Goal: Task Accomplishment & Management: Manage account settings

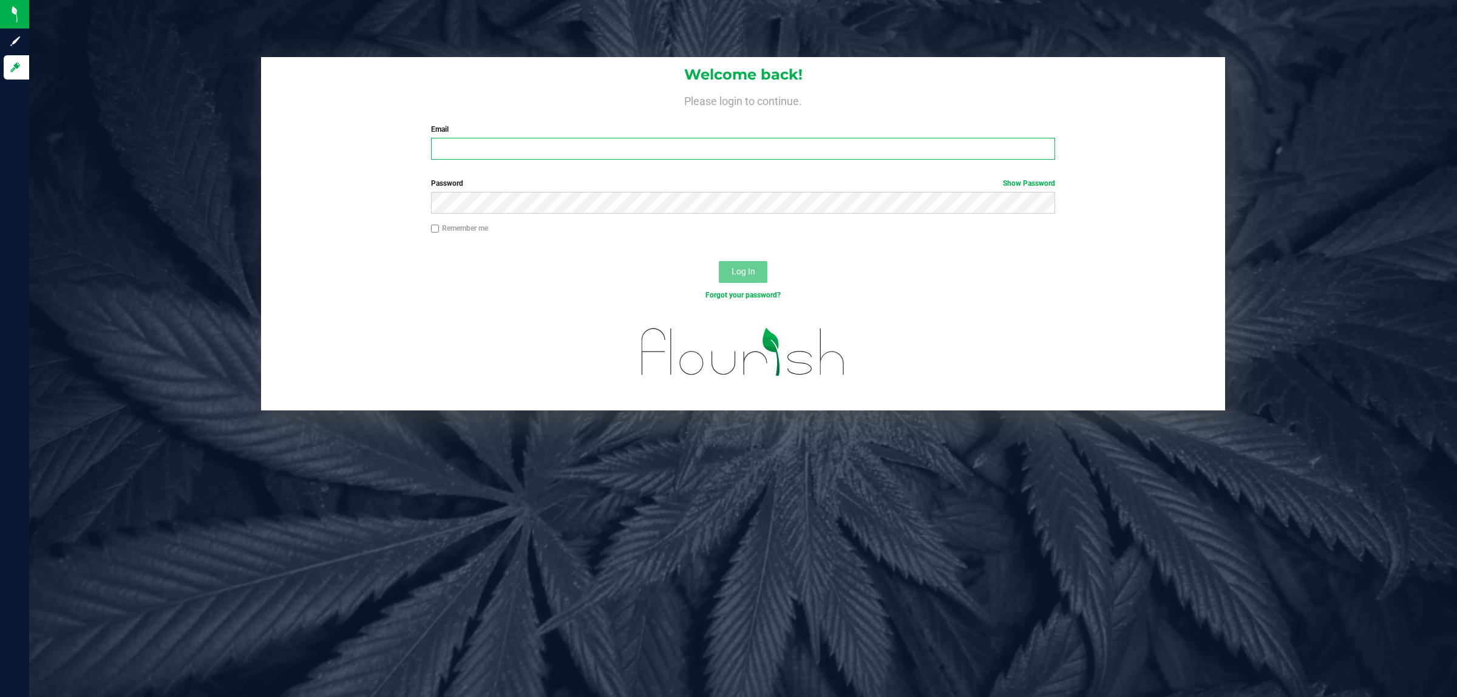
click at [454, 156] on input "Email" at bounding box center [743, 149] width 625 height 22
type input "[EMAIL_ADDRESS][DOMAIN_NAME]"
click at [719, 261] on button "Log In" at bounding box center [743, 272] width 49 height 22
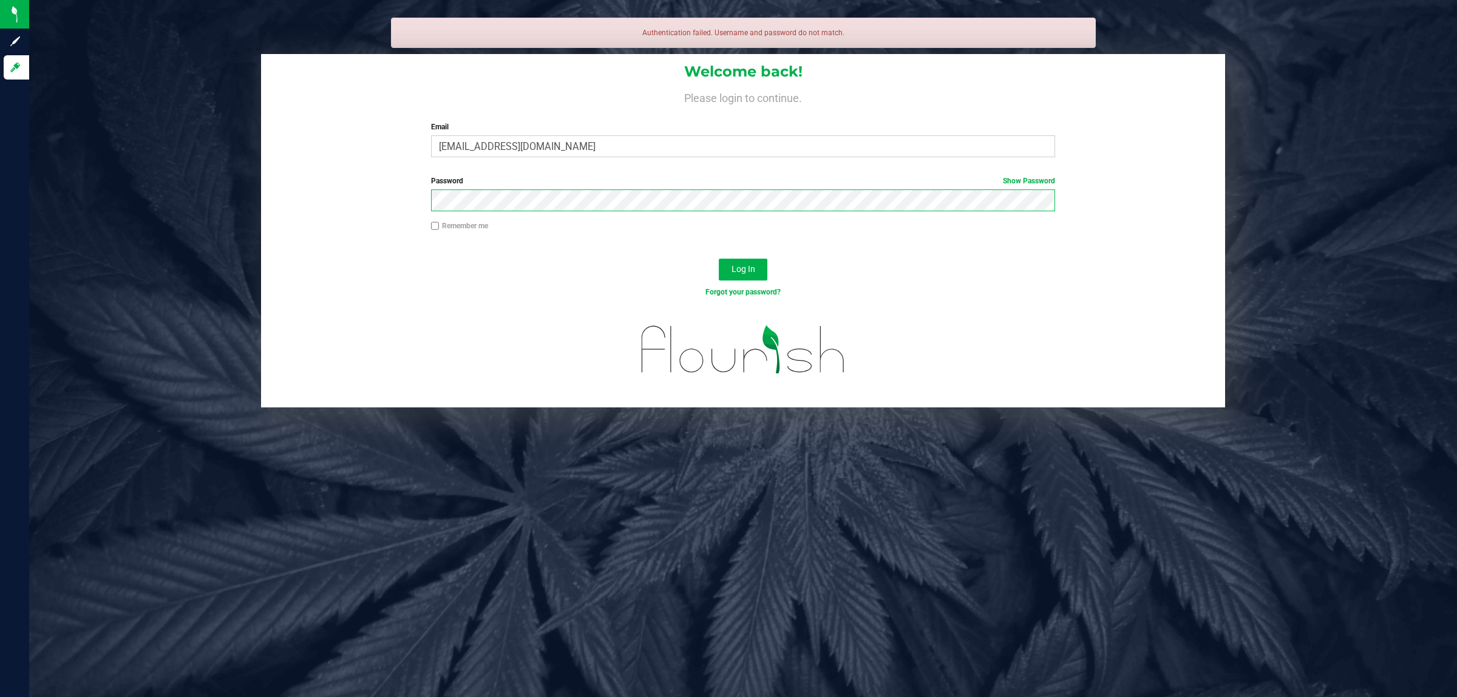
click at [719, 259] on button "Log In" at bounding box center [743, 270] width 49 height 22
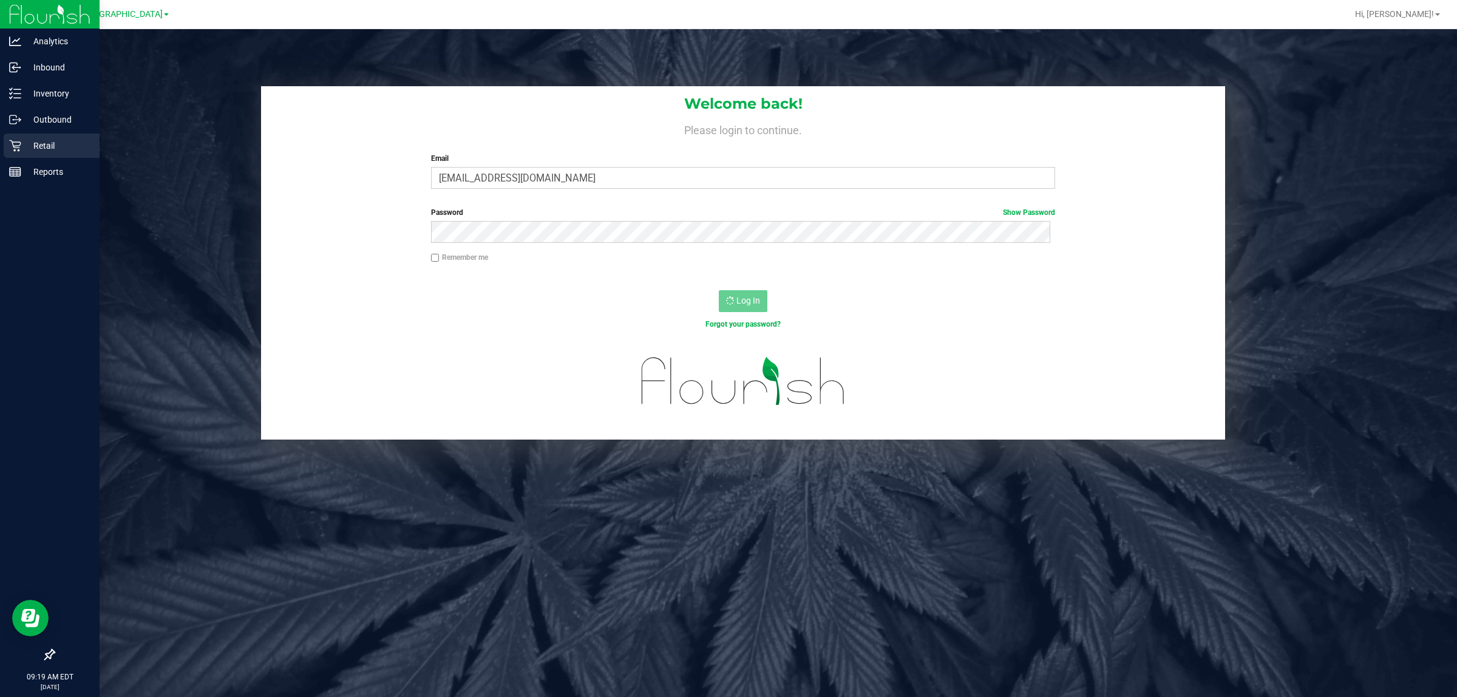
click at [56, 140] on p "Retail" at bounding box center [57, 145] width 73 height 15
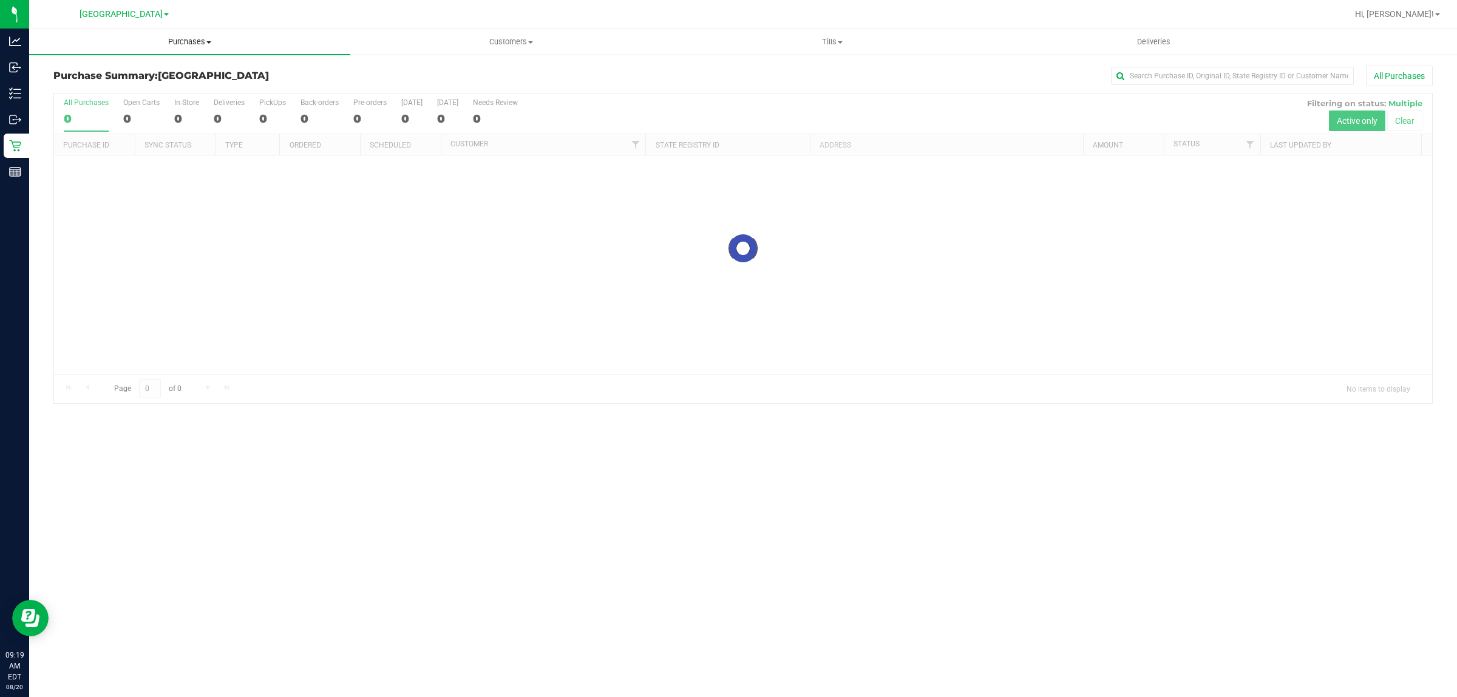
click at [186, 41] on span "Purchases" at bounding box center [189, 41] width 321 height 11
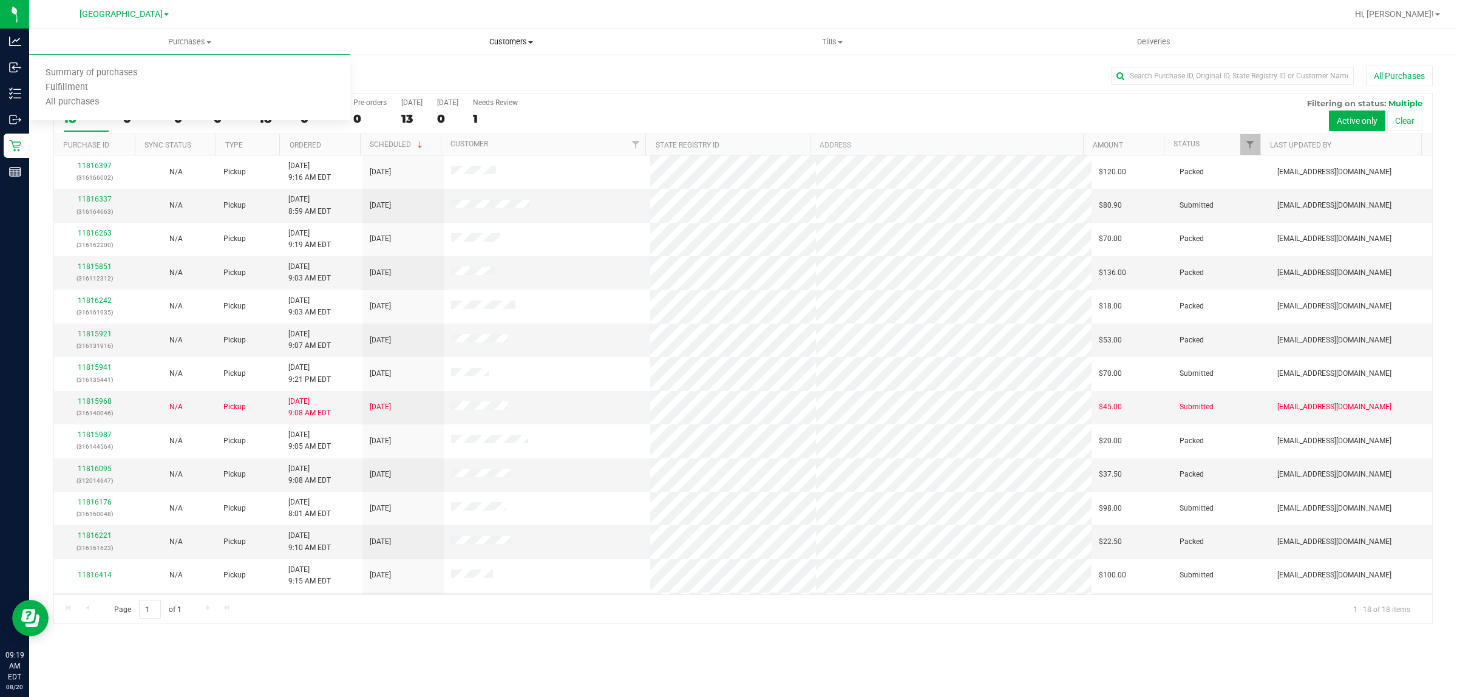
click at [506, 44] on span "Customers" at bounding box center [511, 41] width 320 height 11
click at [465, 72] on li "All customers" at bounding box center [510, 73] width 321 height 15
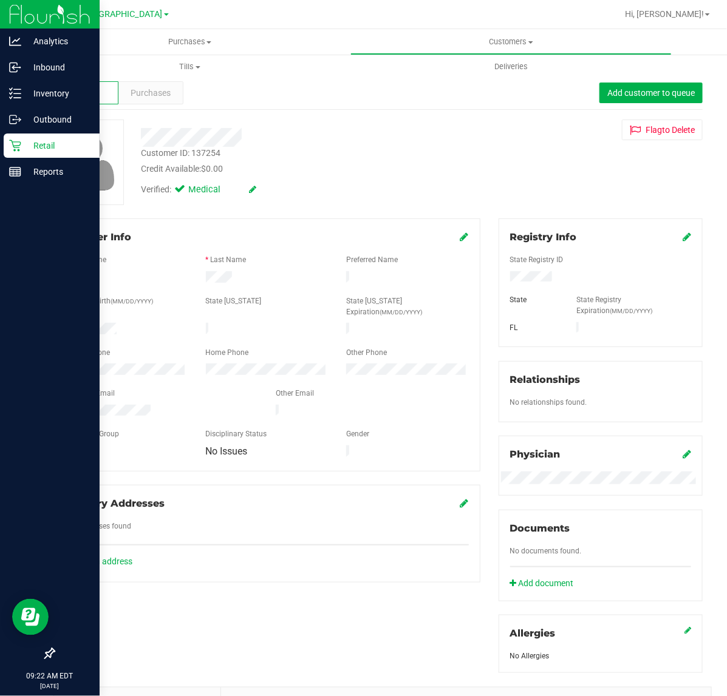
drag, startPoint x: 26, startPoint y: 146, endPoint x: 36, endPoint y: 146, distance: 10.3
click at [26, 146] on p "Retail" at bounding box center [57, 145] width 73 height 15
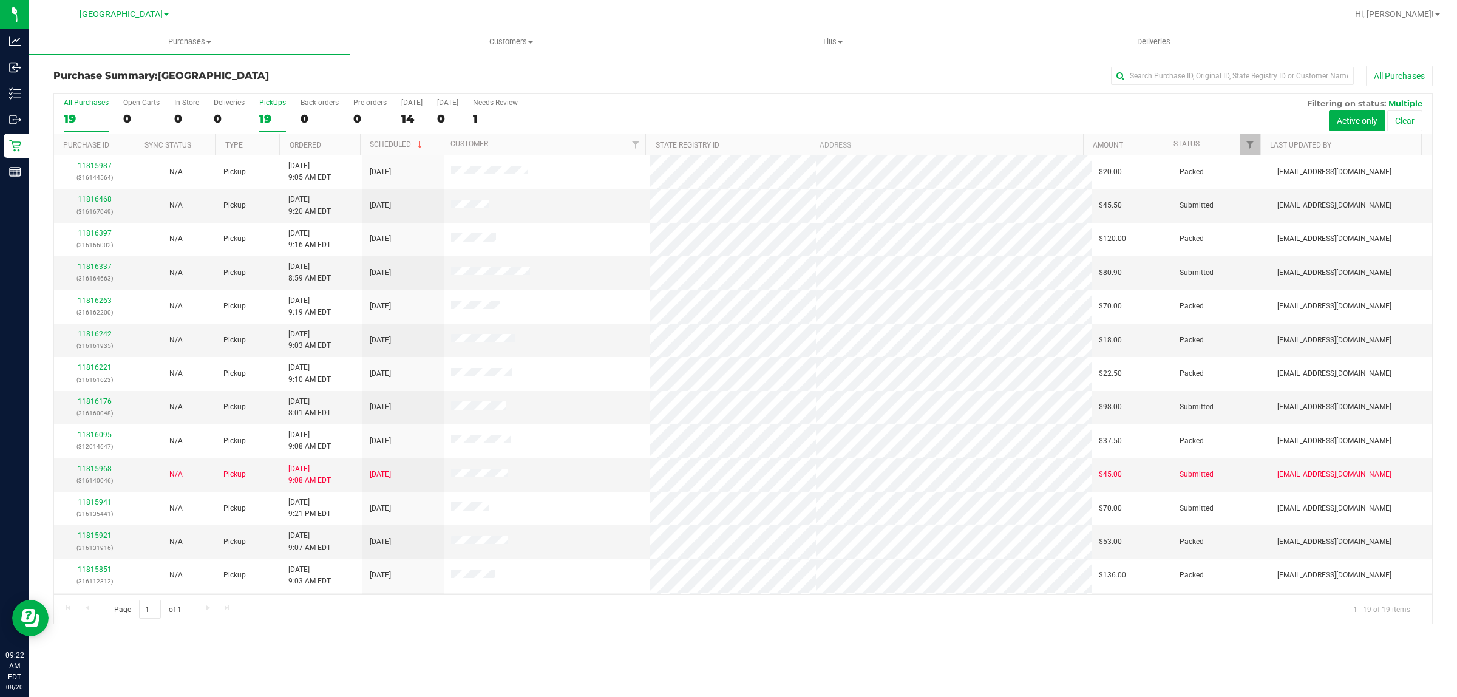
click at [264, 104] on div "PickUps" at bounding box center [272, 102] width 27 height 8
click at [0, 0] on input "PickUps 19" at bounding box center [0, 0] width 0 height 0
click at [1255, 146] on link "Filter" at bounding box center [1250, 144] width 20 height 21
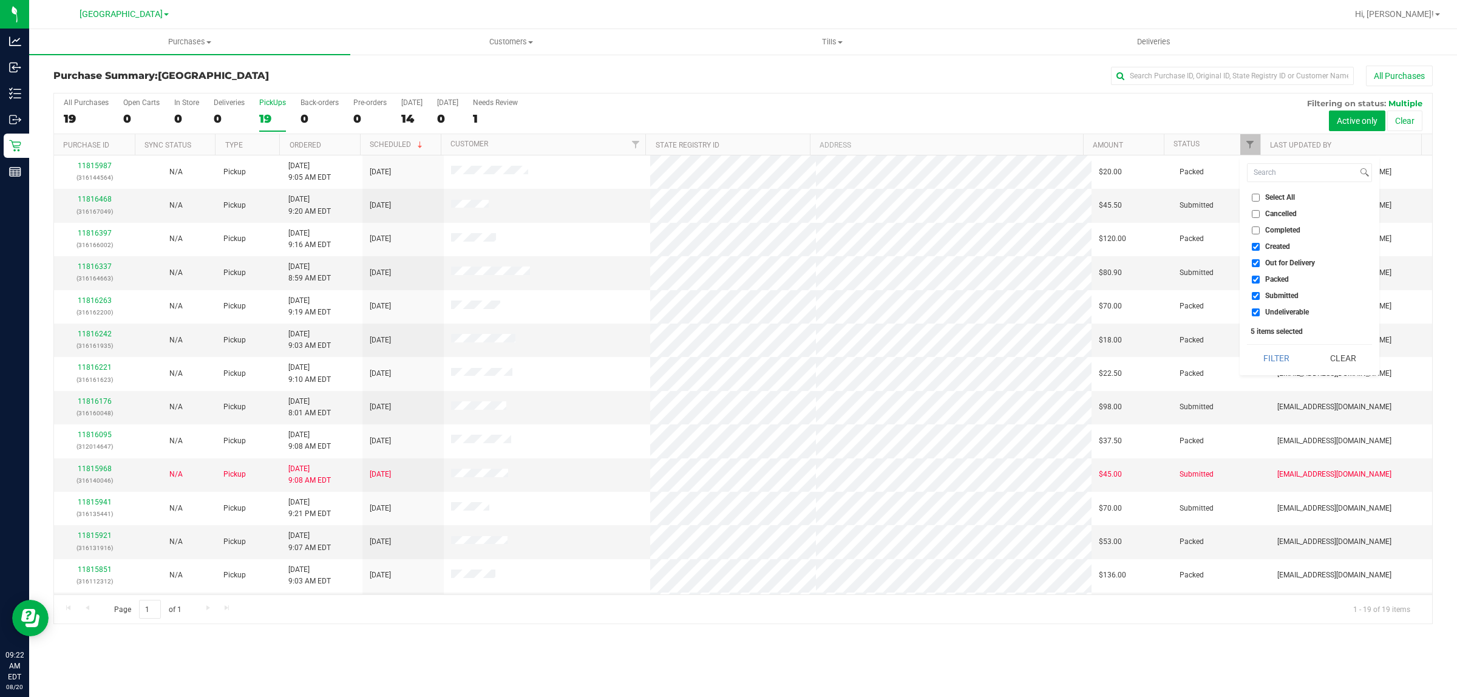
click at [1275, 262] on span "Out for Delivery" at bounding box center [1290, 262] width 50 height 7
click at [1260, 262] on input "Out for Delivery" at bounding box center [1256, 263] width 8 height 8
checkbox input "false"
click at [1252, 290] on li "Submitted" at bounding box center [1309, 296] width 125 height 13
click at [1260, 279] on label "Packed" at bounding box center [1270, 280] width 37 height 8
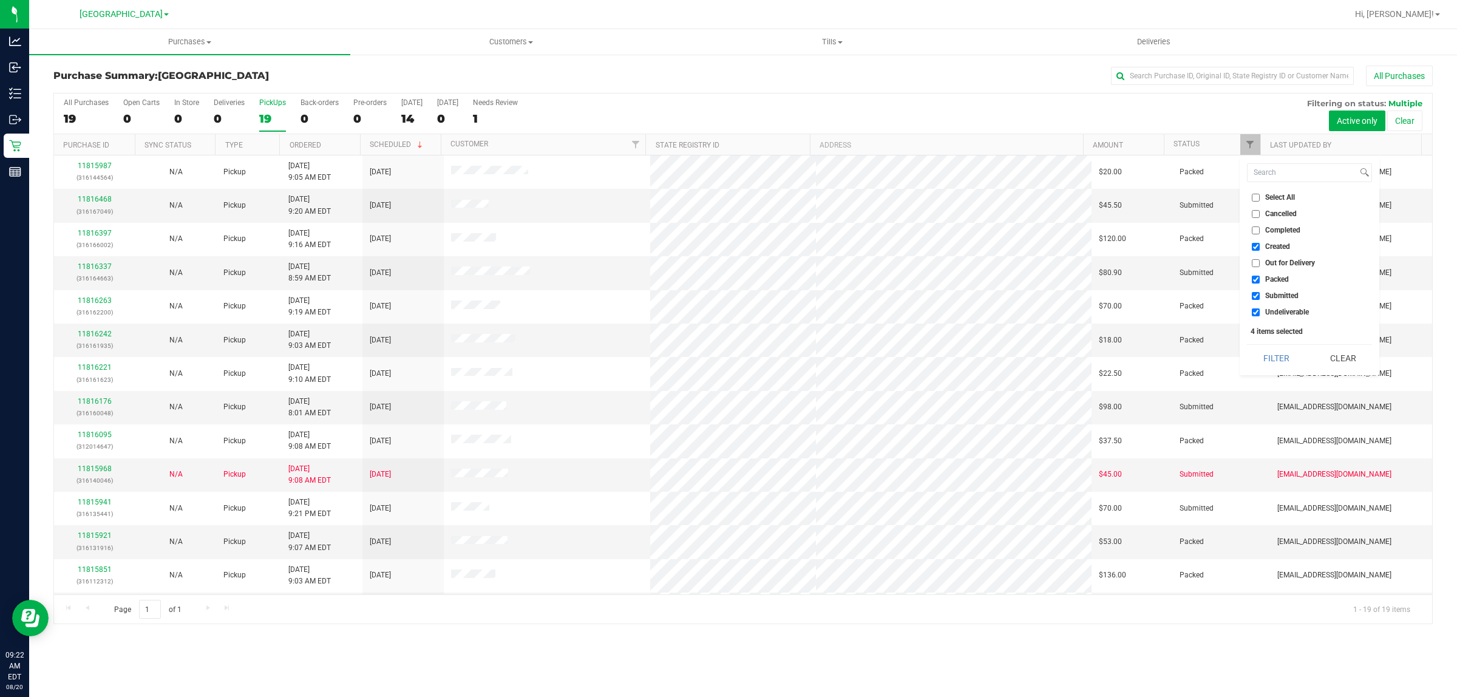
click at [1260, 279] on input "Packed" at bounding box center [1256, 280] width 8 height 8
checkbox input "false"
click at [1263, 310] on label "Undeliverable" at bounding box center [1280, 312] width 57 height 8
click at [1260, 310] on input "Undeliverable" at bounding box center [1256, 312] width 8 height 8
checkbox input "false"
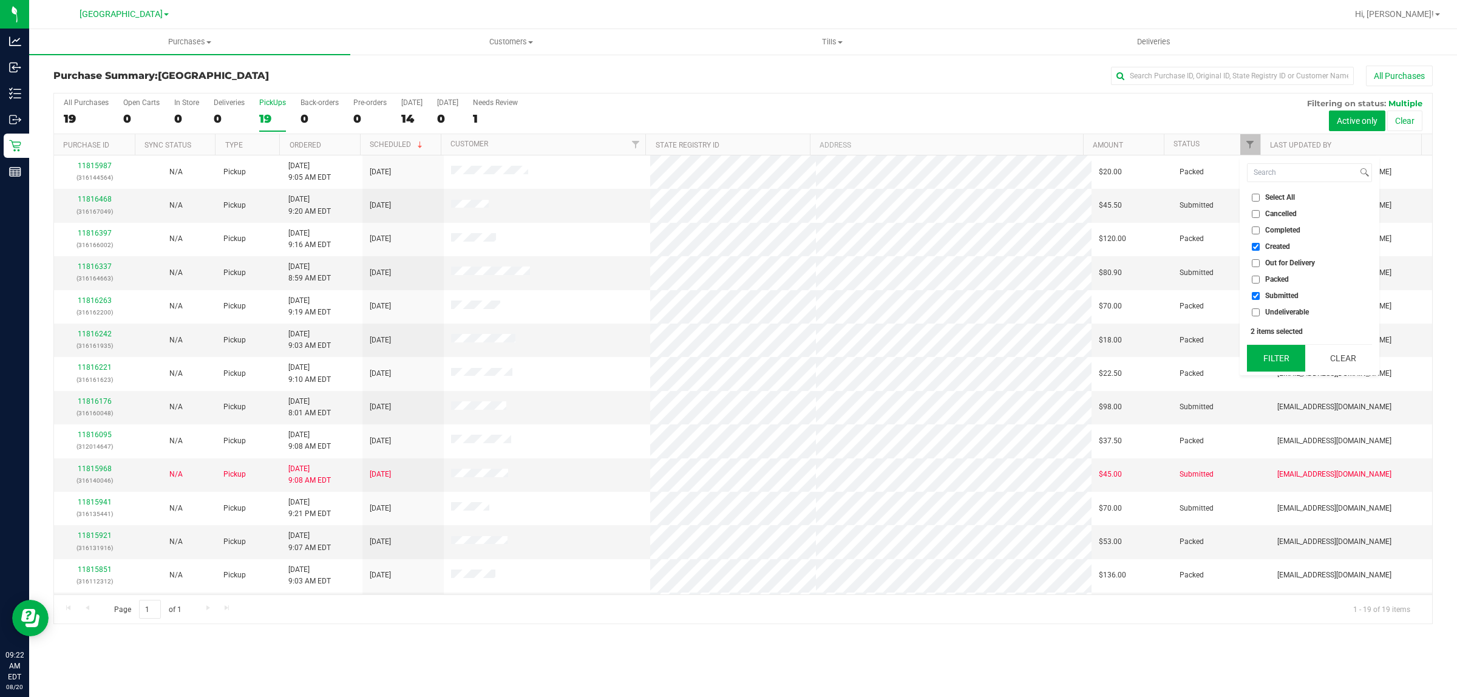
click at [1272, 353] on button "Filter" at bounding box center [1276, 358] width 58 height 27
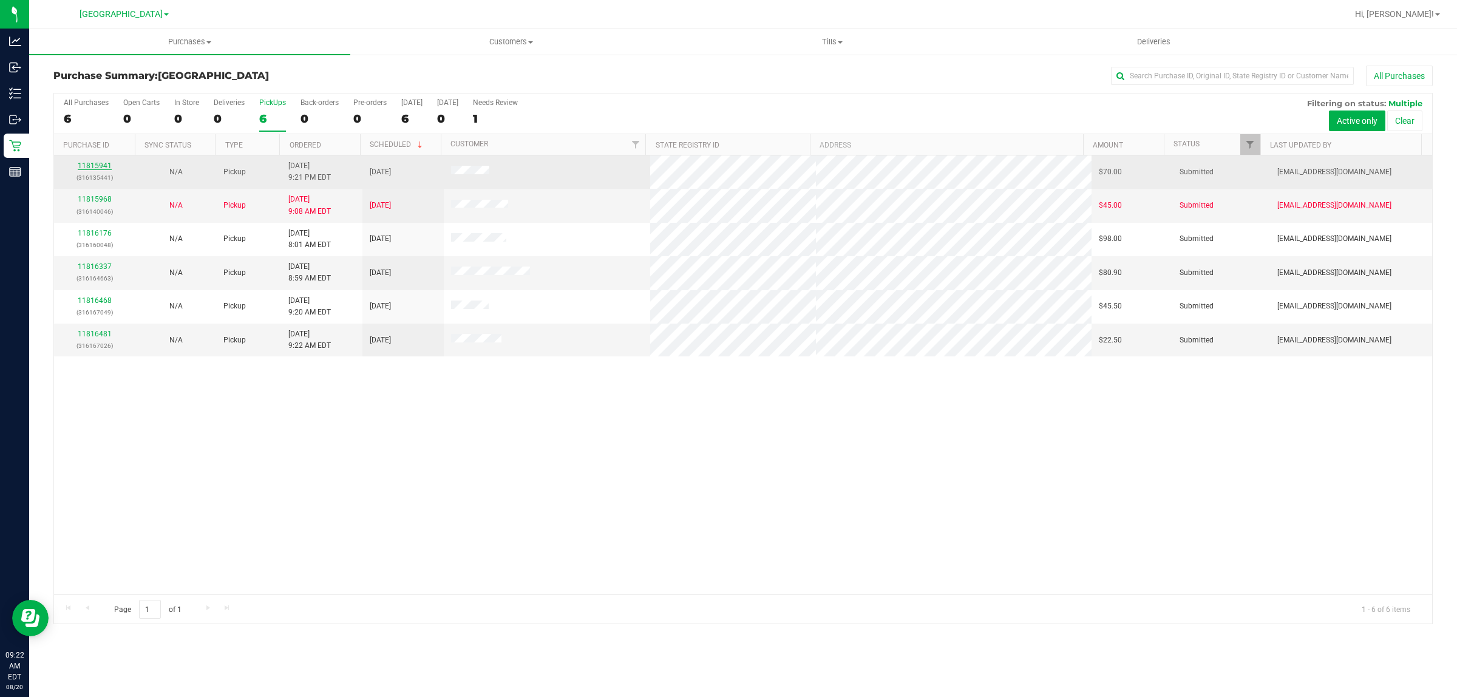
click at [93, 169] on link "11815941" at bounding box center [95, 165] width 34 height 8
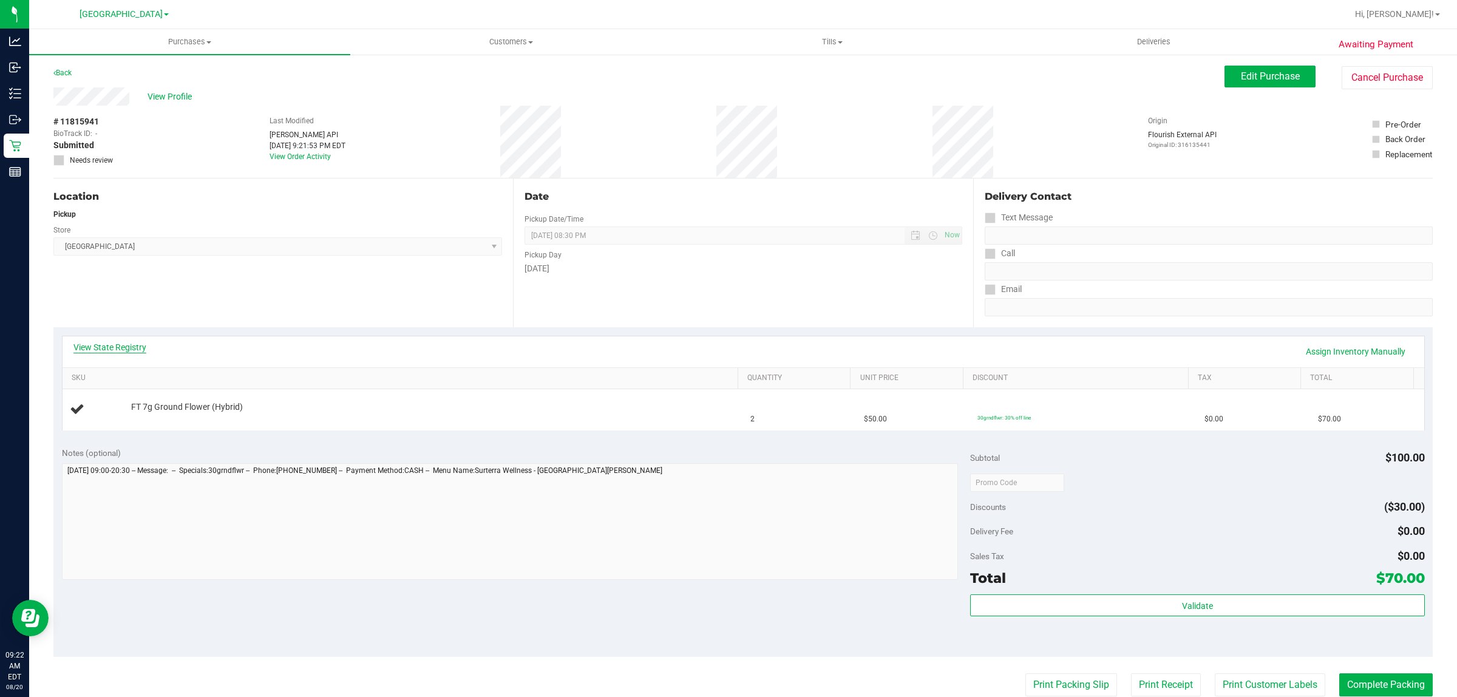
click at [121, 350] on link "View State Registry" at bounding box center [109, 347] width 73 height 12
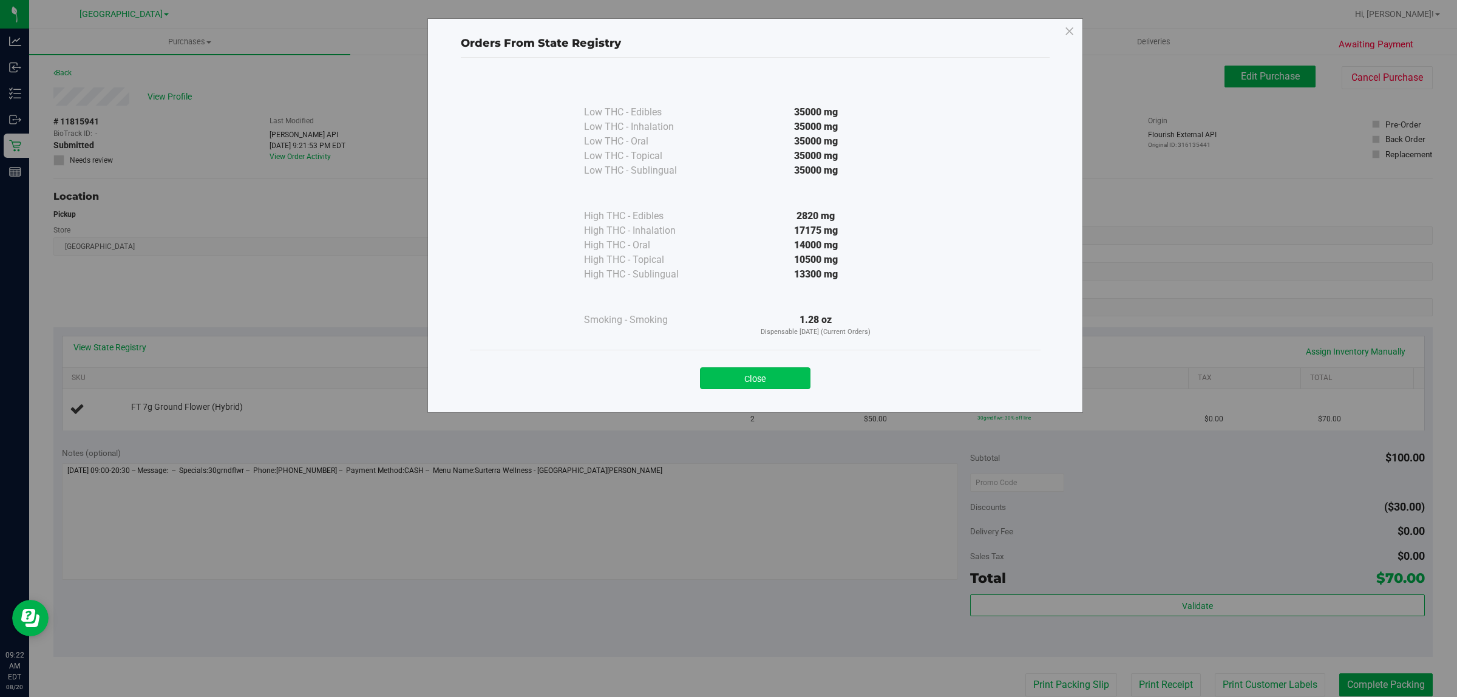
click at [763, 367] on button "Close" at bounding box center [755, 378] width 110 height 22
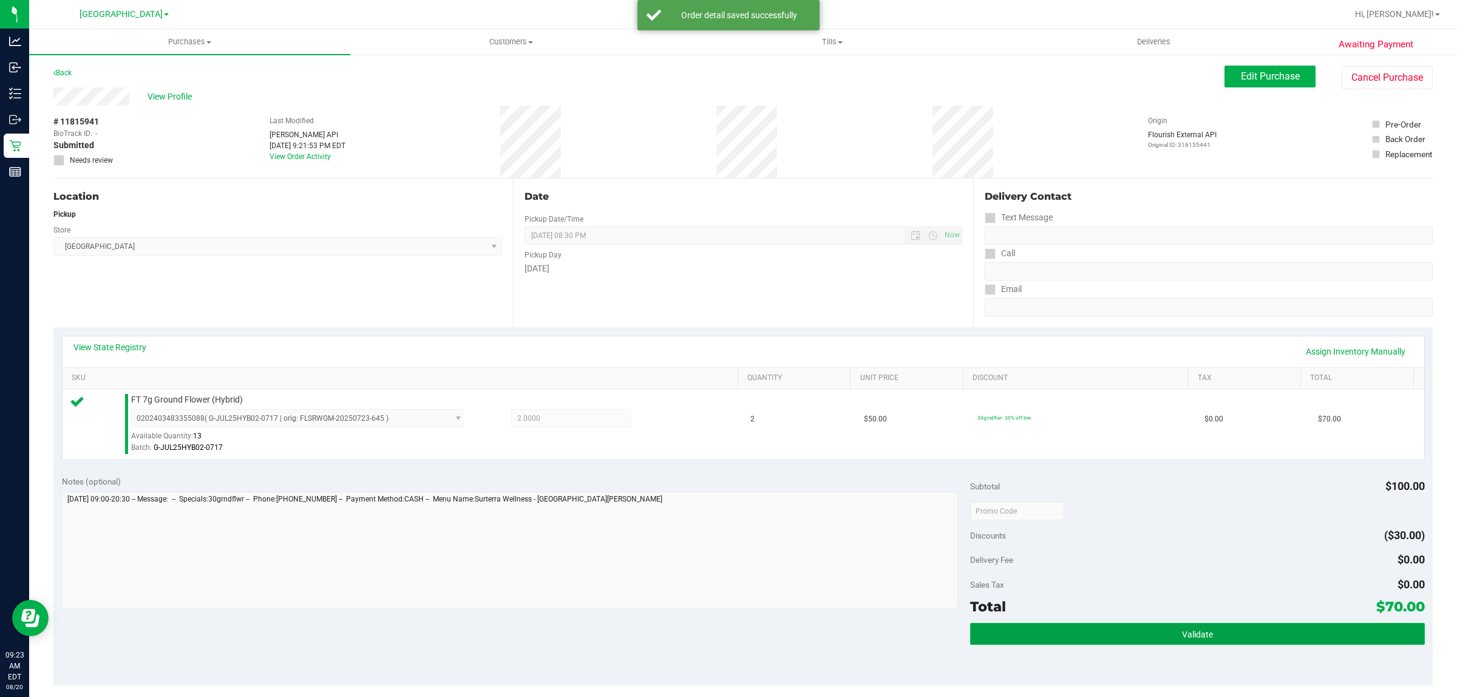
click at [1184, 634] on span "Validate" at bounding box center [1197, 635] width 31 height 10
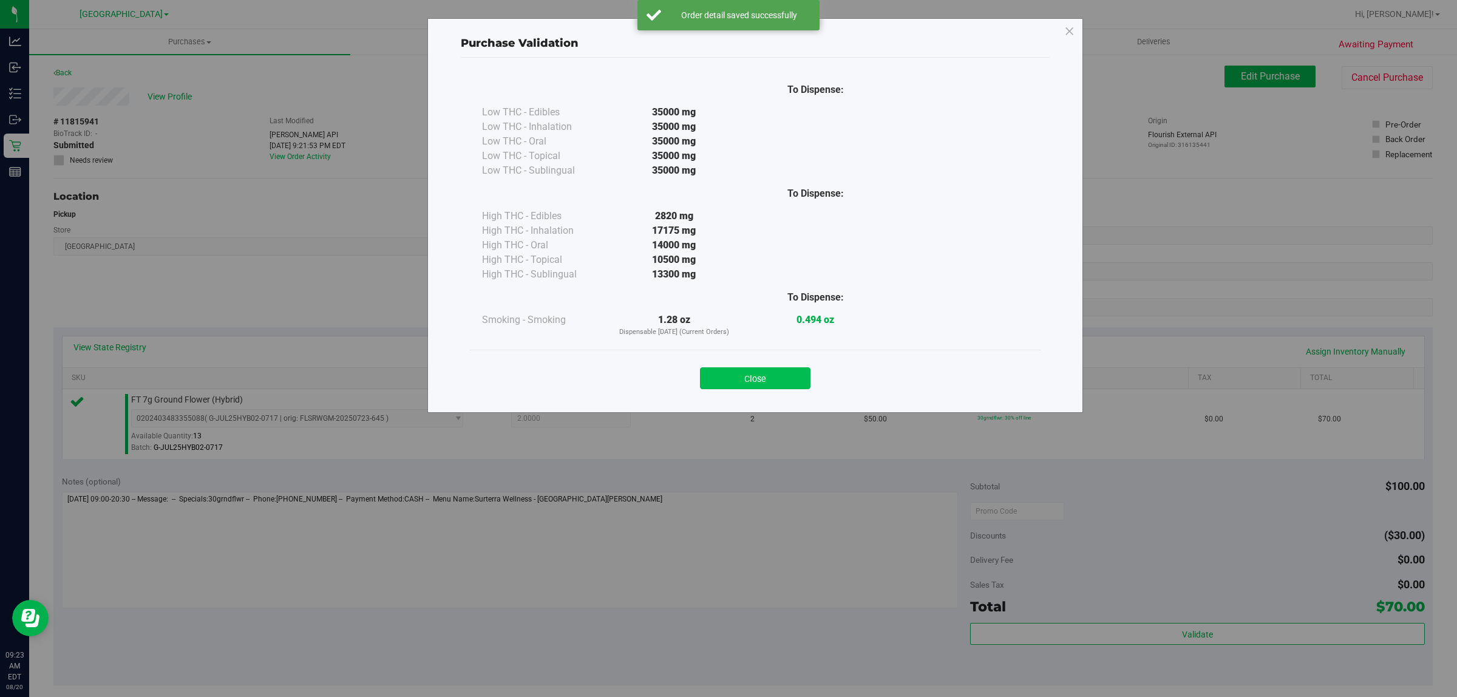
click at [765, 387] on button "Close" at bounding box center [755, 378] width 110 height 22
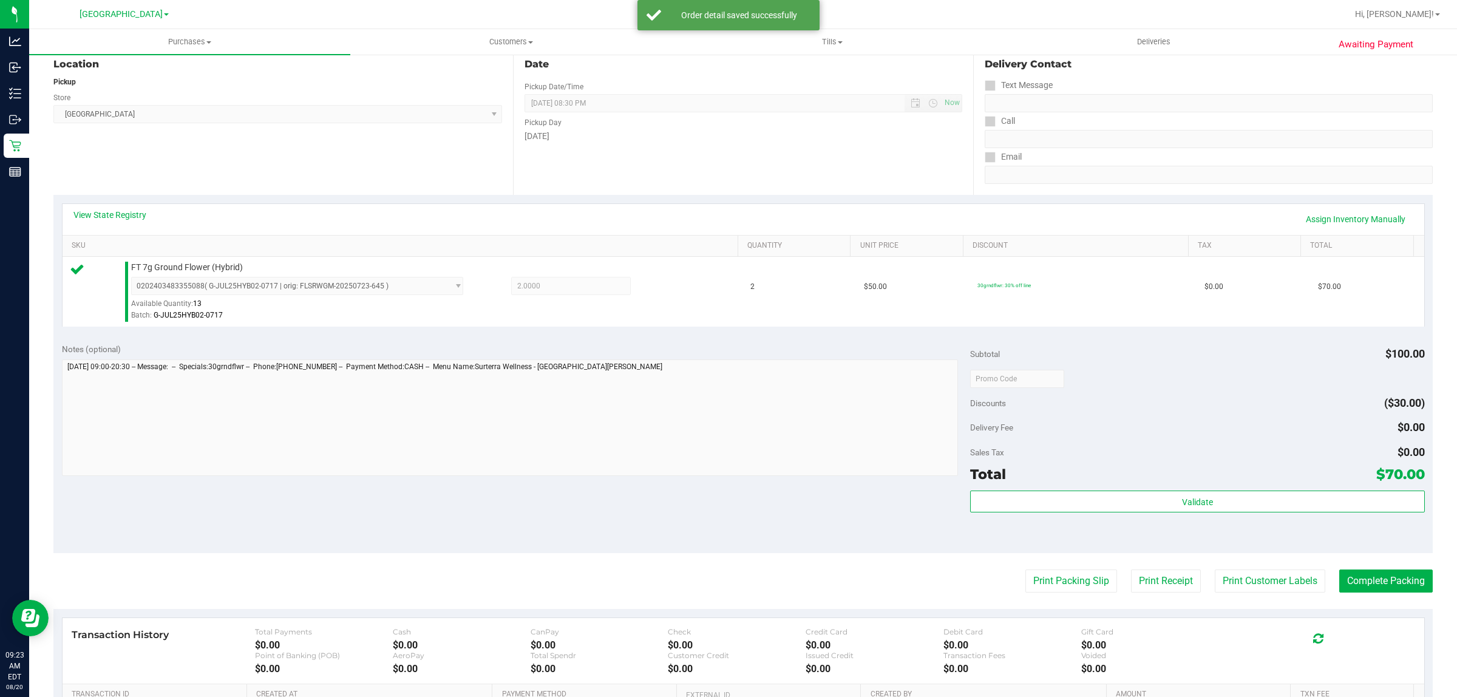
scroll to position [132, 0]
click at [1073, 583] on button "Print Packing Slip" at bounding box center [1071, 581] width 92 height 23
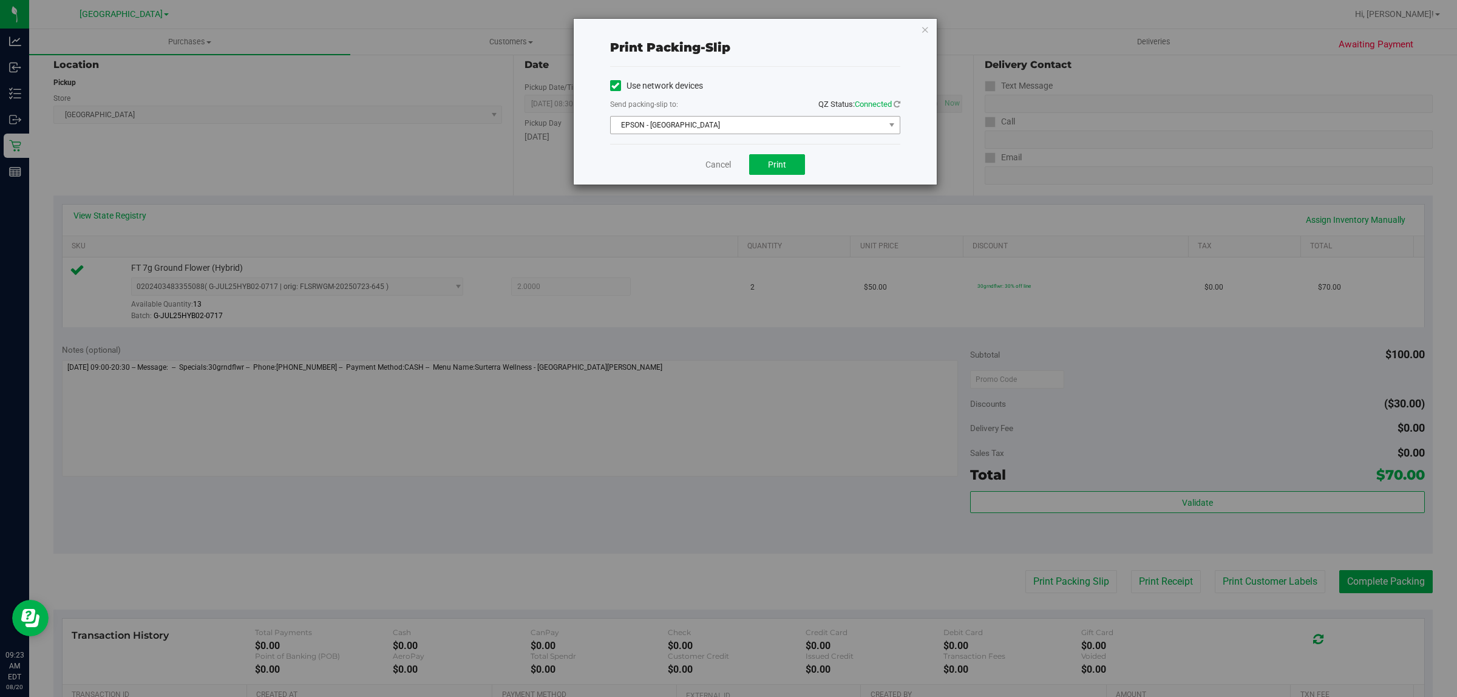
click at [763, 129] on span "EPSON - [GEOGRAPHIC_DATA]" at bounding box center [748, 125] width 274 height 17
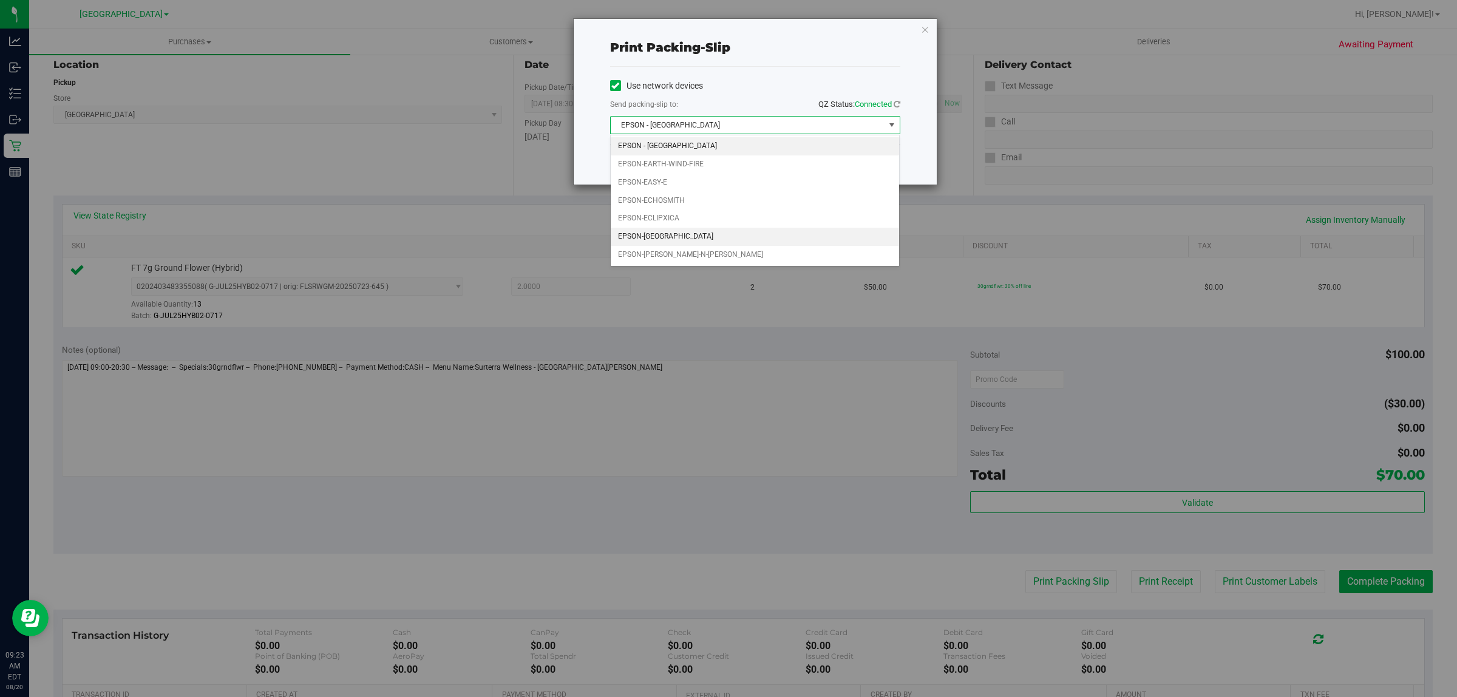
click at [694, 238] on li "EPSON-[GEOGRAPHIC_DATA]" at bounding box center [755, 237] width 289 height 18
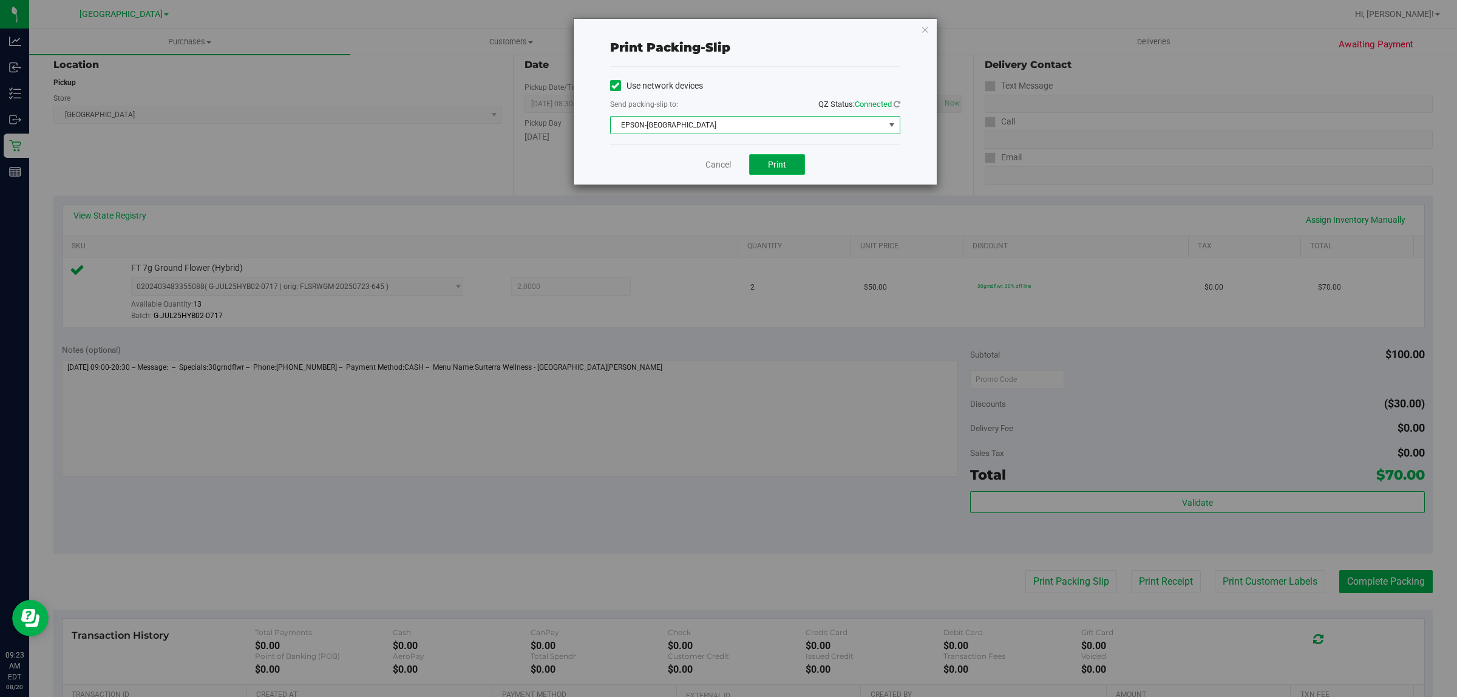
click at [784, 166] on span "Print" at bounding box center [777, 165] width 18 height 10
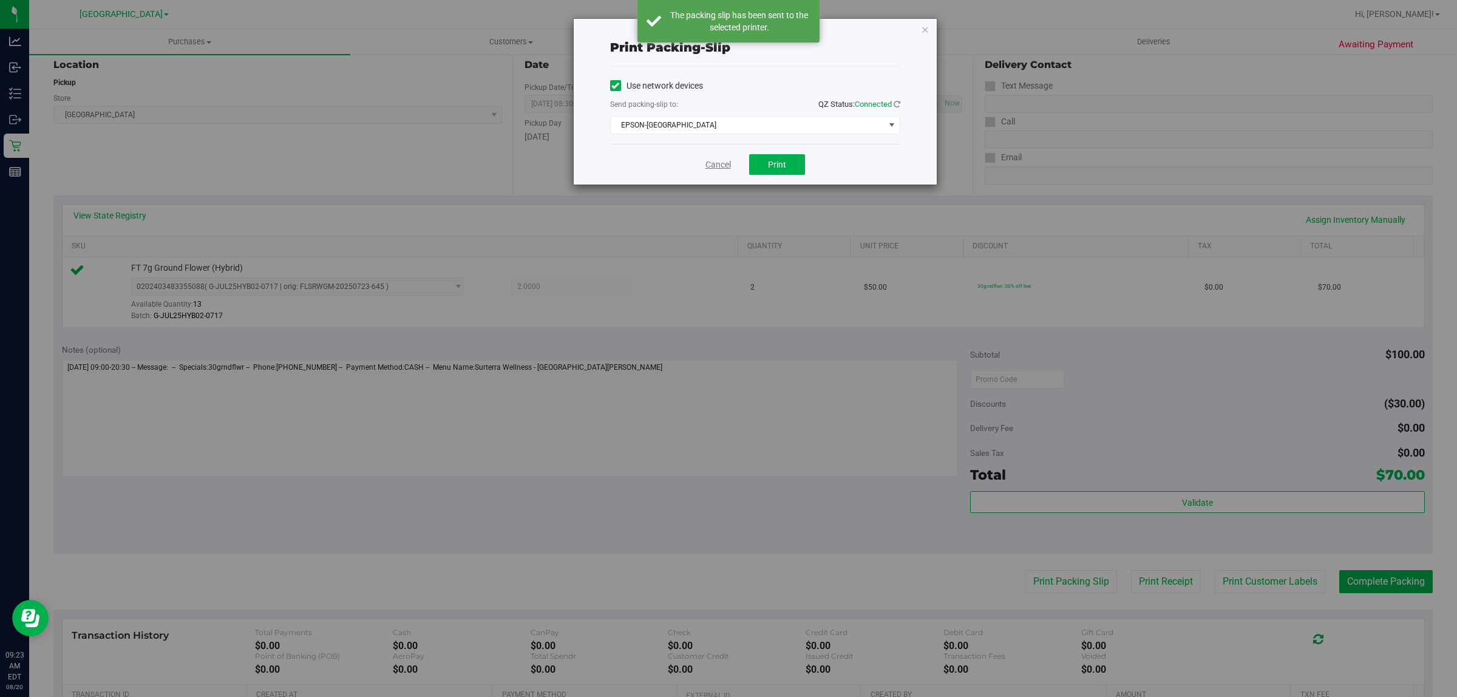
click at [717, 166] on link "Cancel" at bounding box center [717, 164] width 25 height 13
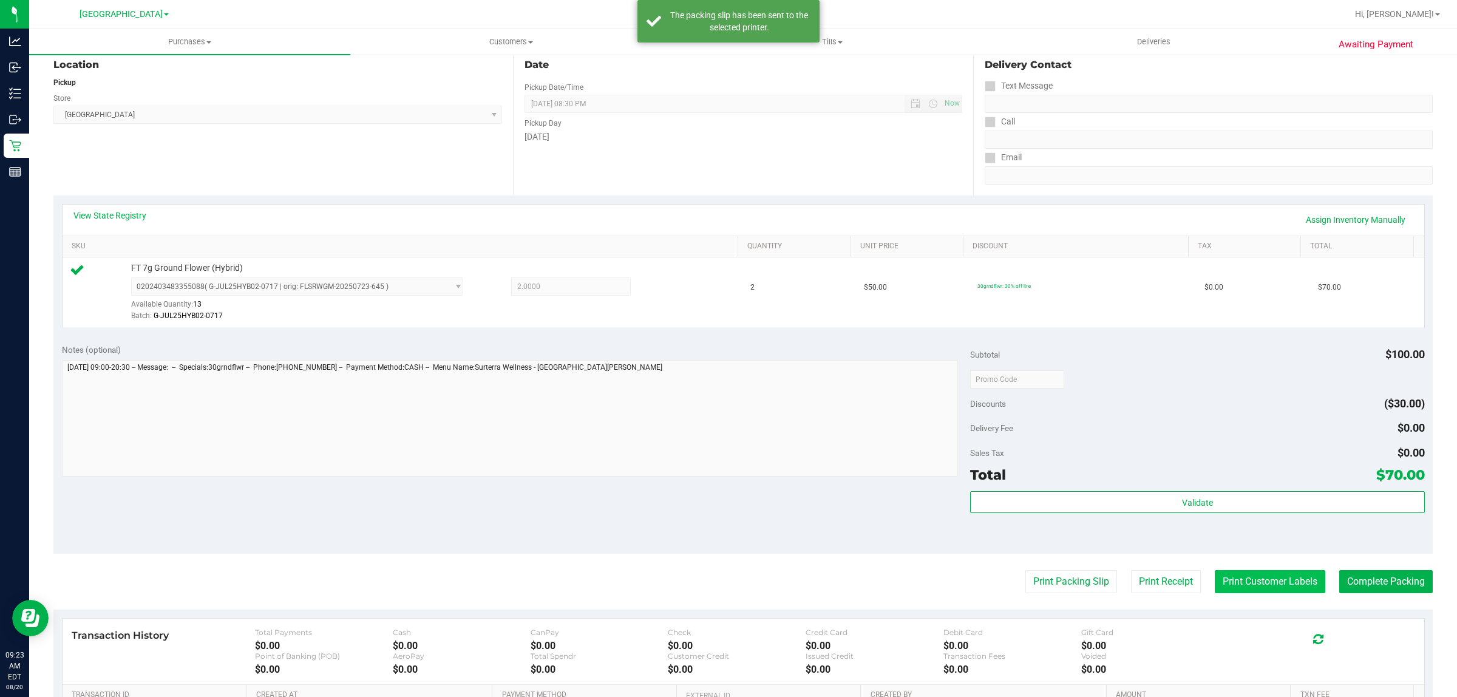
click at [1251, 578] on button "Print Customer Labels" at bounding box center [1270, 581] width 110 height 23
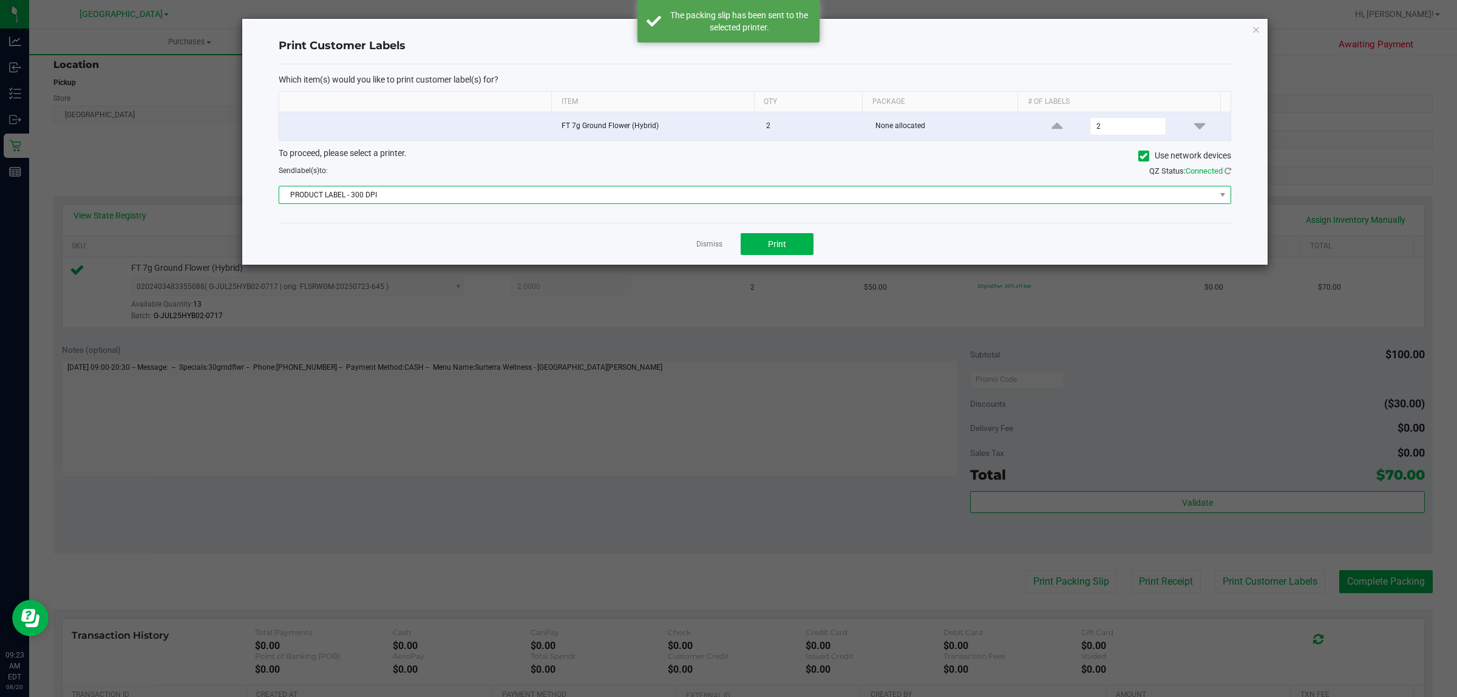
click at [654, 192] on span "PRODUCT LABEL - 300 DPI" at bounding box center [747, 194] width 936 height 17
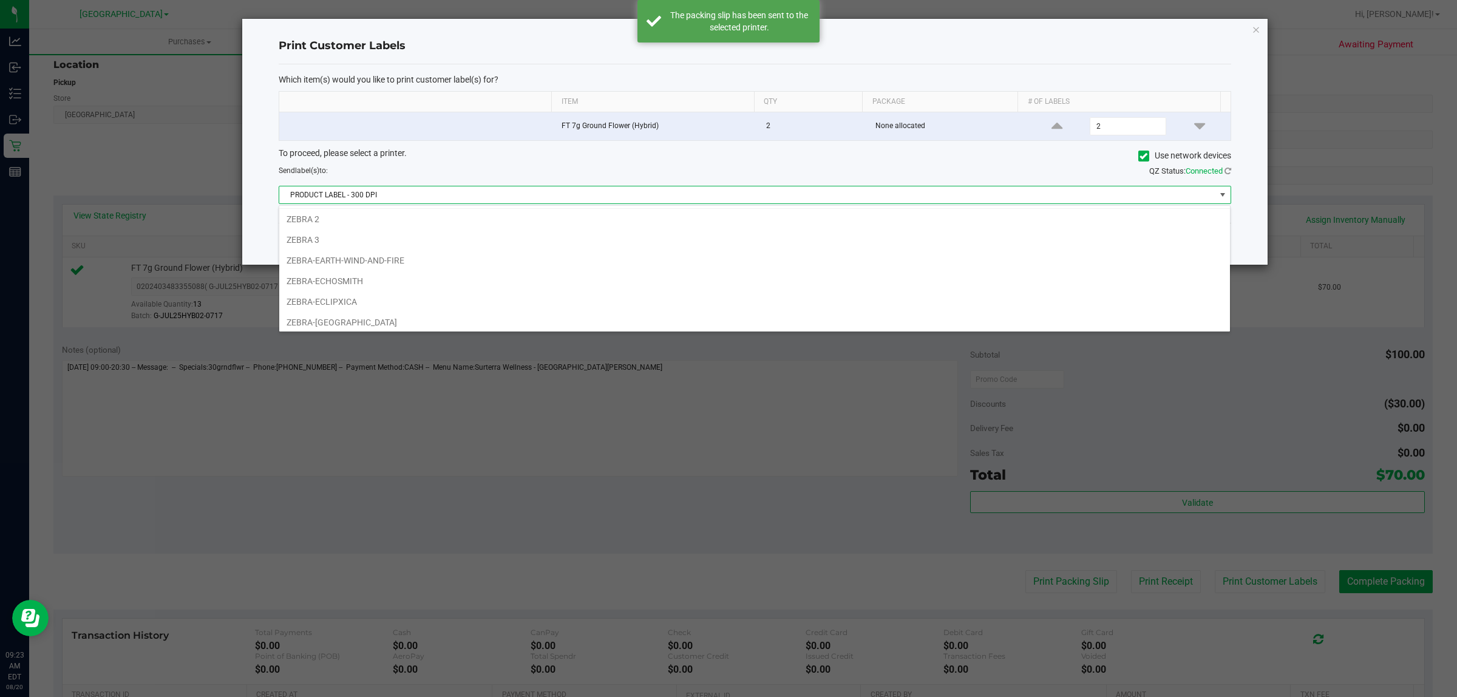
scroll to position [21, 0]
click at [362, 316] on li "ZEBRA-[GEOGRAPHIC_DATA]" at bounding box center [754, 321] width 951 height 21
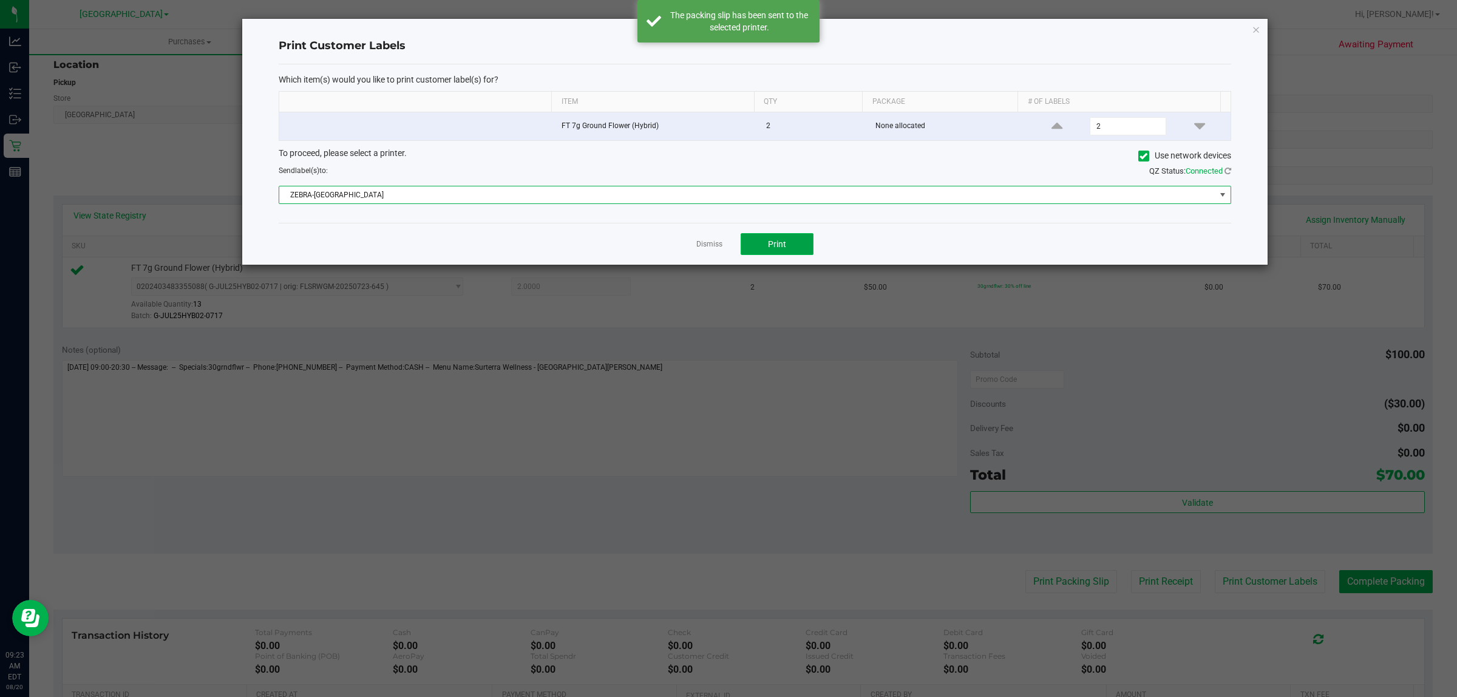
click at [781, 255] on button "Print" at bounding box center [777, 244] width 73 height 22
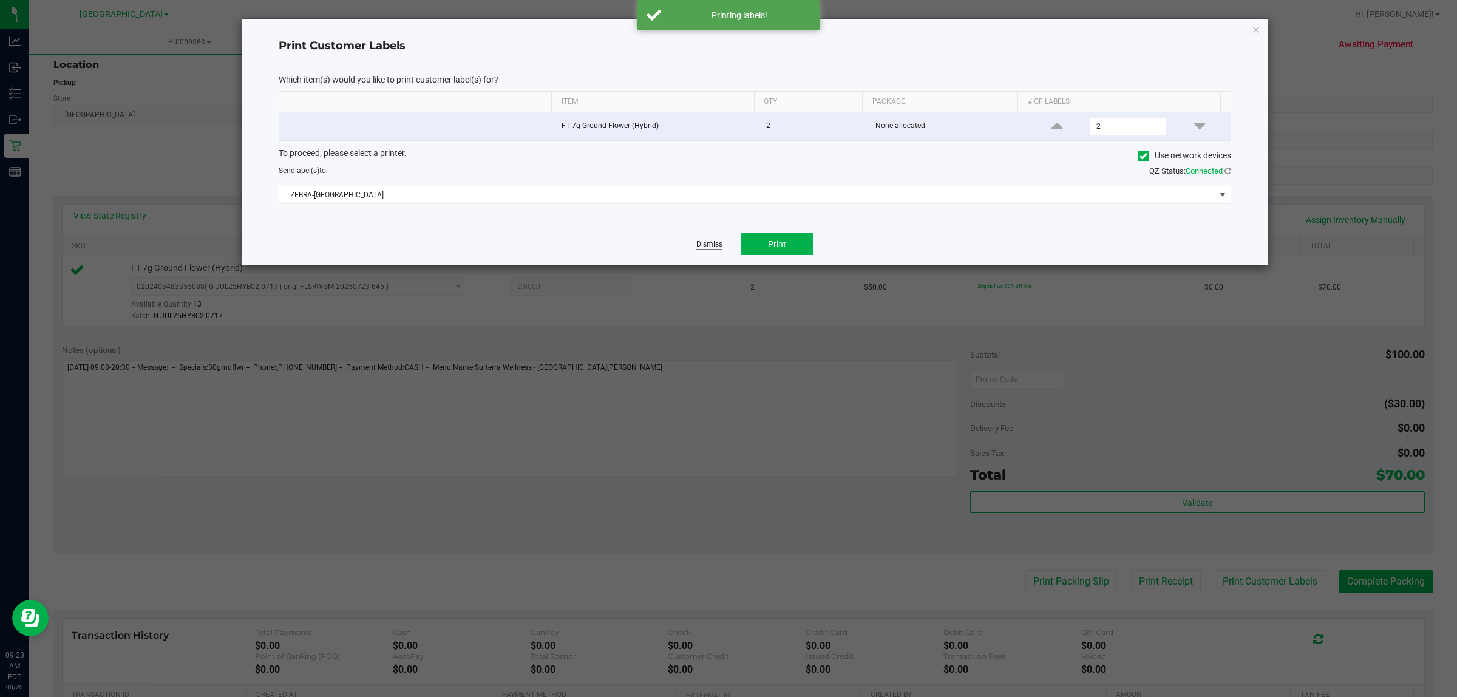
click at [701, 245] on link "Dismiss" at bounding box center [709, 244] width 26 height 10
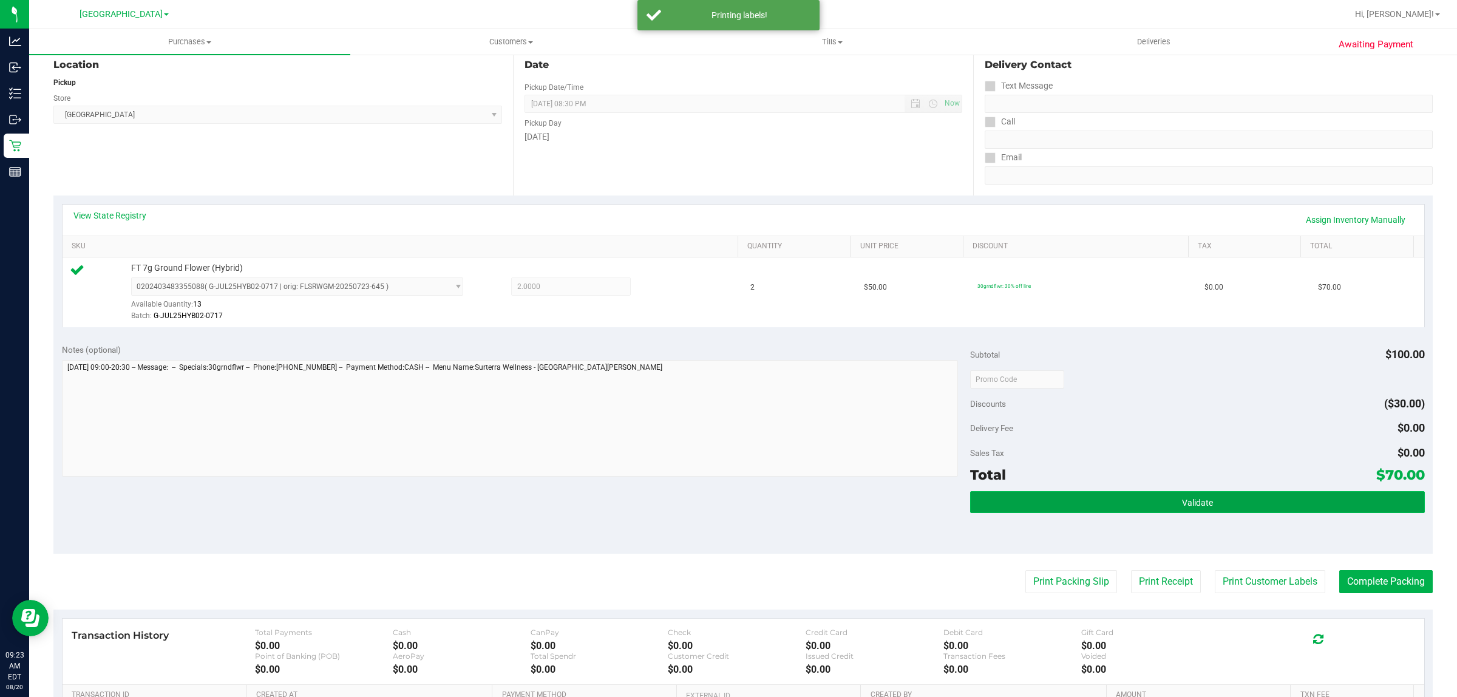
click at [1106, 495] on button "Validate" at bounding box center [1197, 502] width 454 height 22
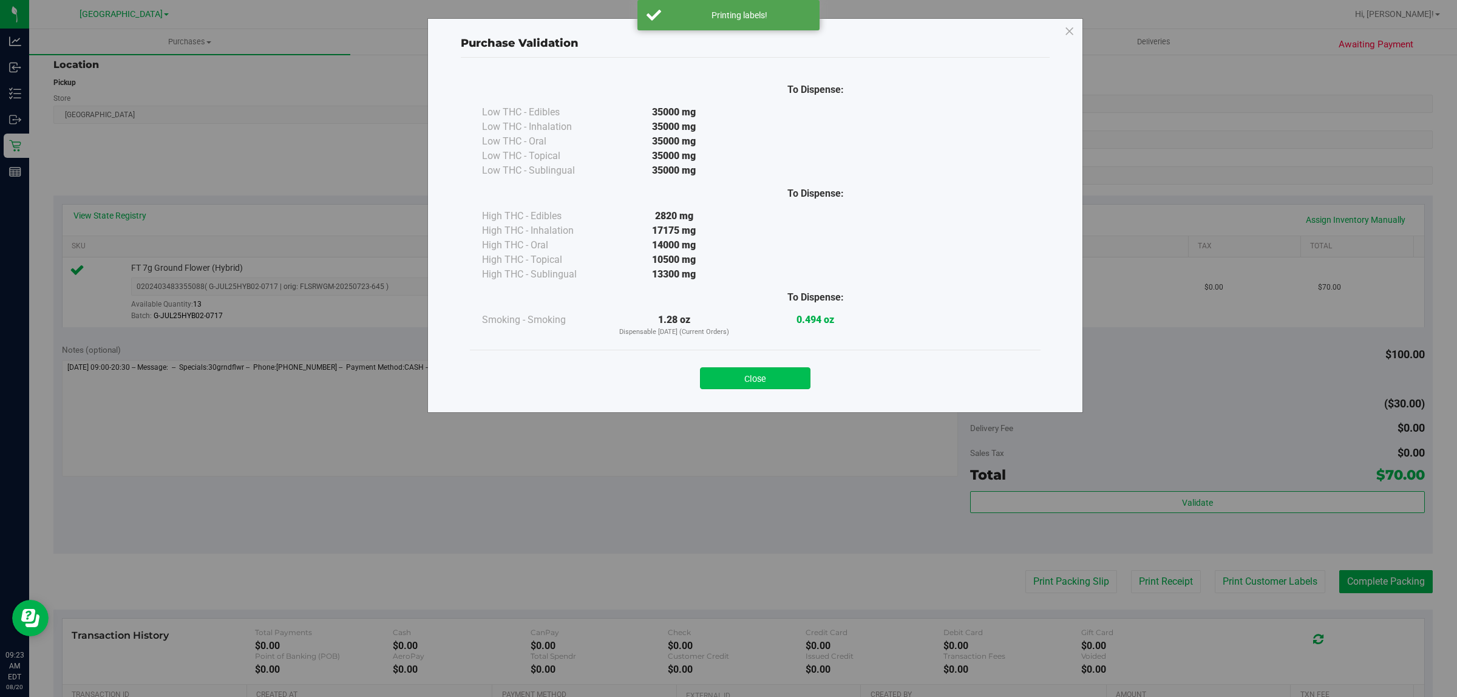
click at [784, 371] on button "Close" at bounding box center [755, 378] width 110 height 22
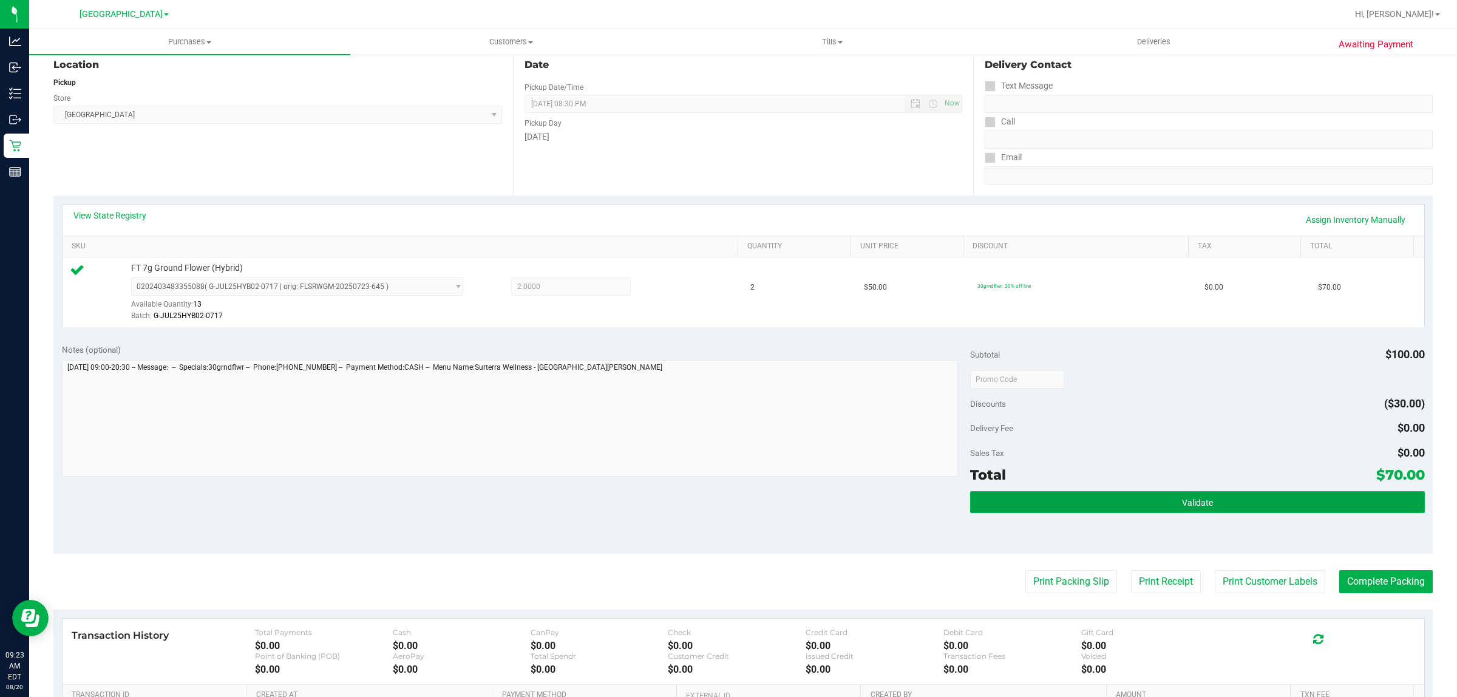
click at [1194, 504] on span "Validate" at bounding box center [1197, 503] width 31 height 10
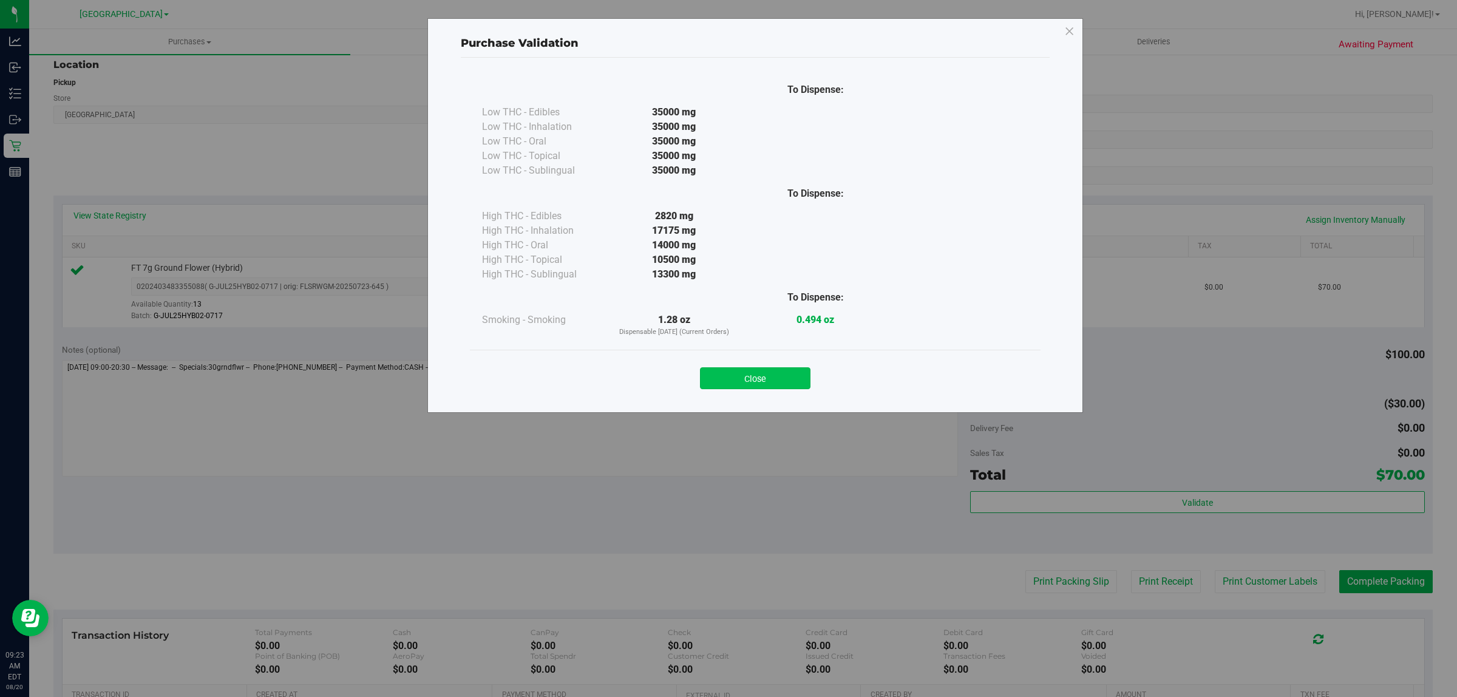
click at [763, 379] on button "Close" at bounding box center [755, 378] width 110 height 22
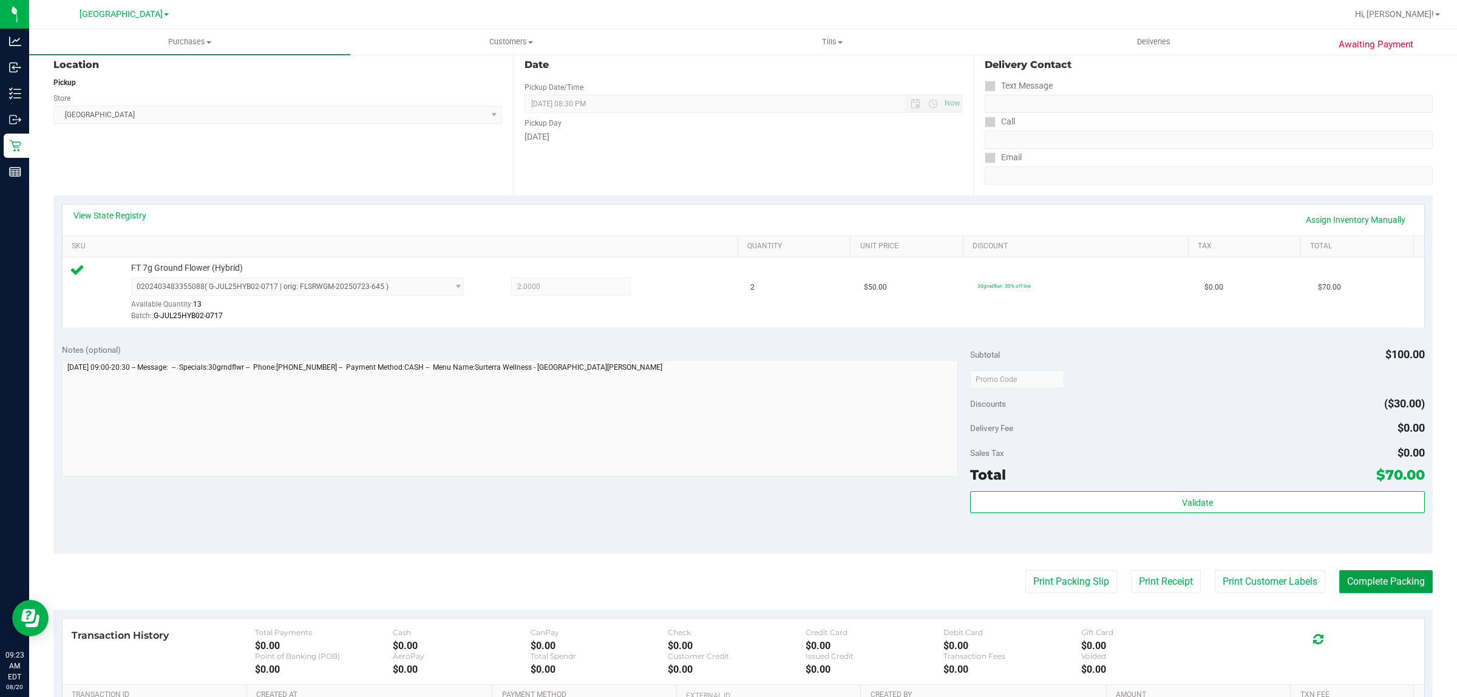
click at [1382, 585] on button "Complete Packing" at bounding box center [1385, 581] width 93 height 23
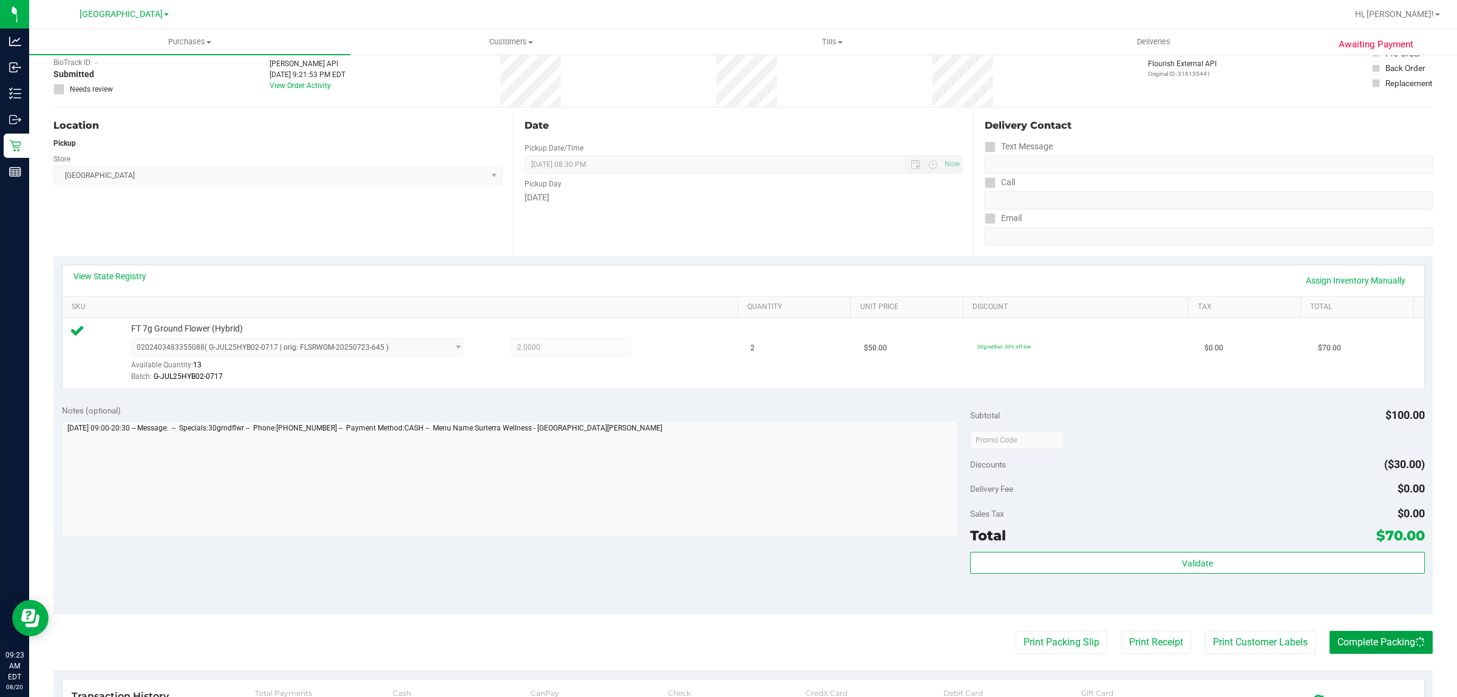
scroll to position [0, 0]
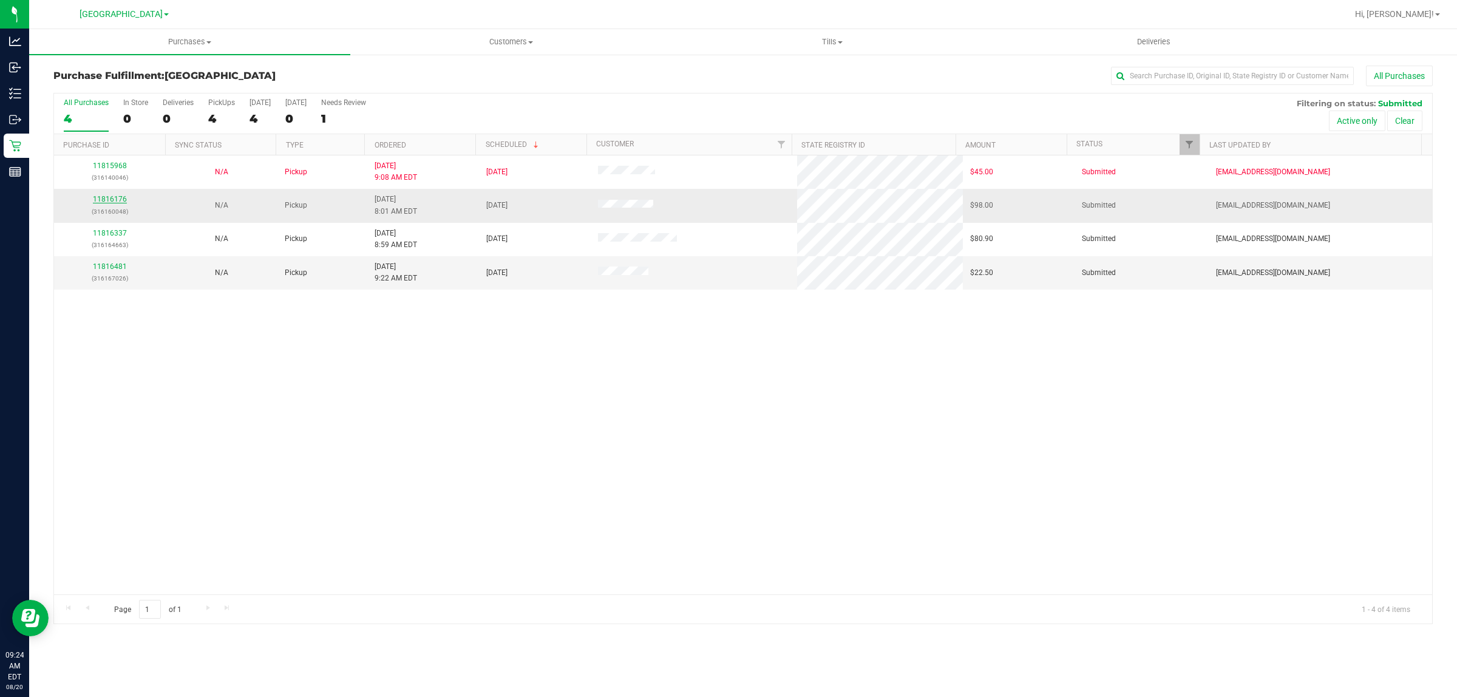
click at [107, 197] on link "11816176" at bounding box center [110, 199] width 34 height 8
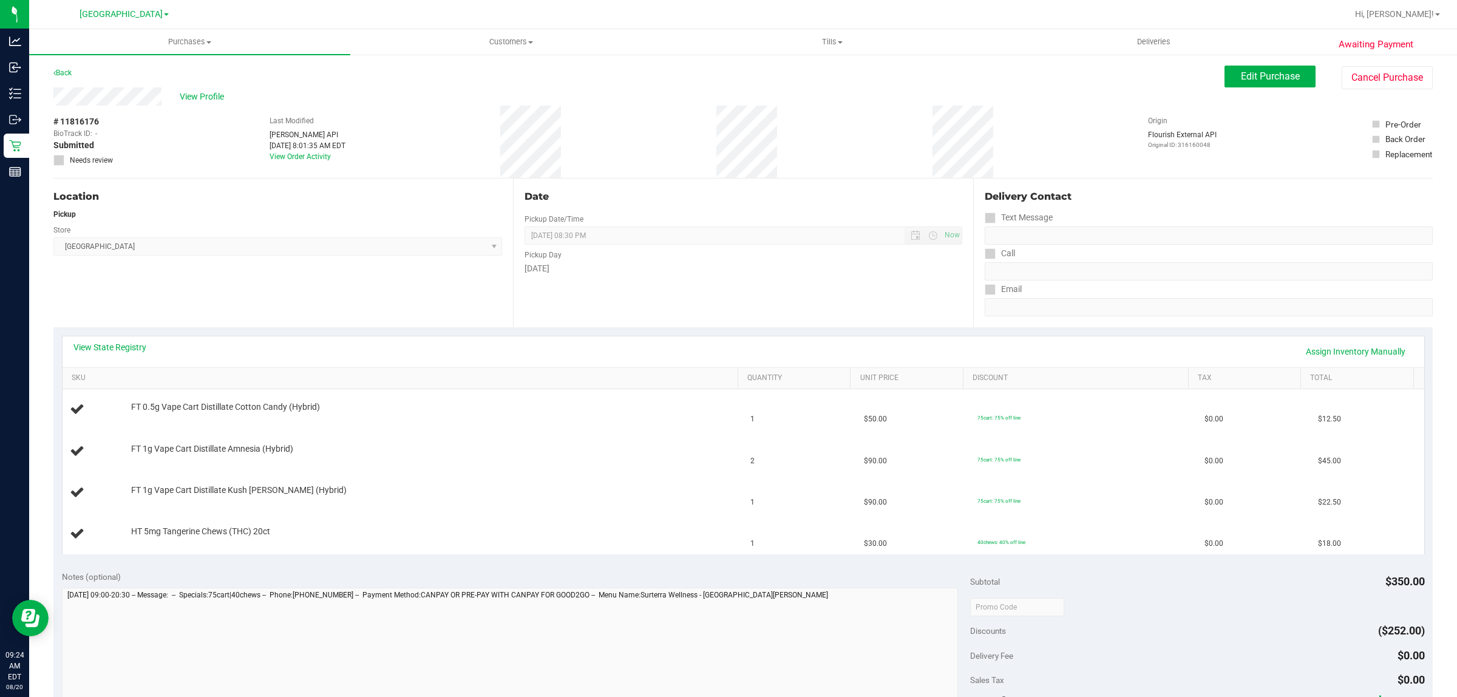
scroll to position [2, 0]
click at [1313, 351] on link "Assign Inventory Manually" at bounding box center [1355, 349] width 115 height 21
click at [1381, 345] on link "Save & Exit" at bounding box center [1384, 349] width 57 height 21
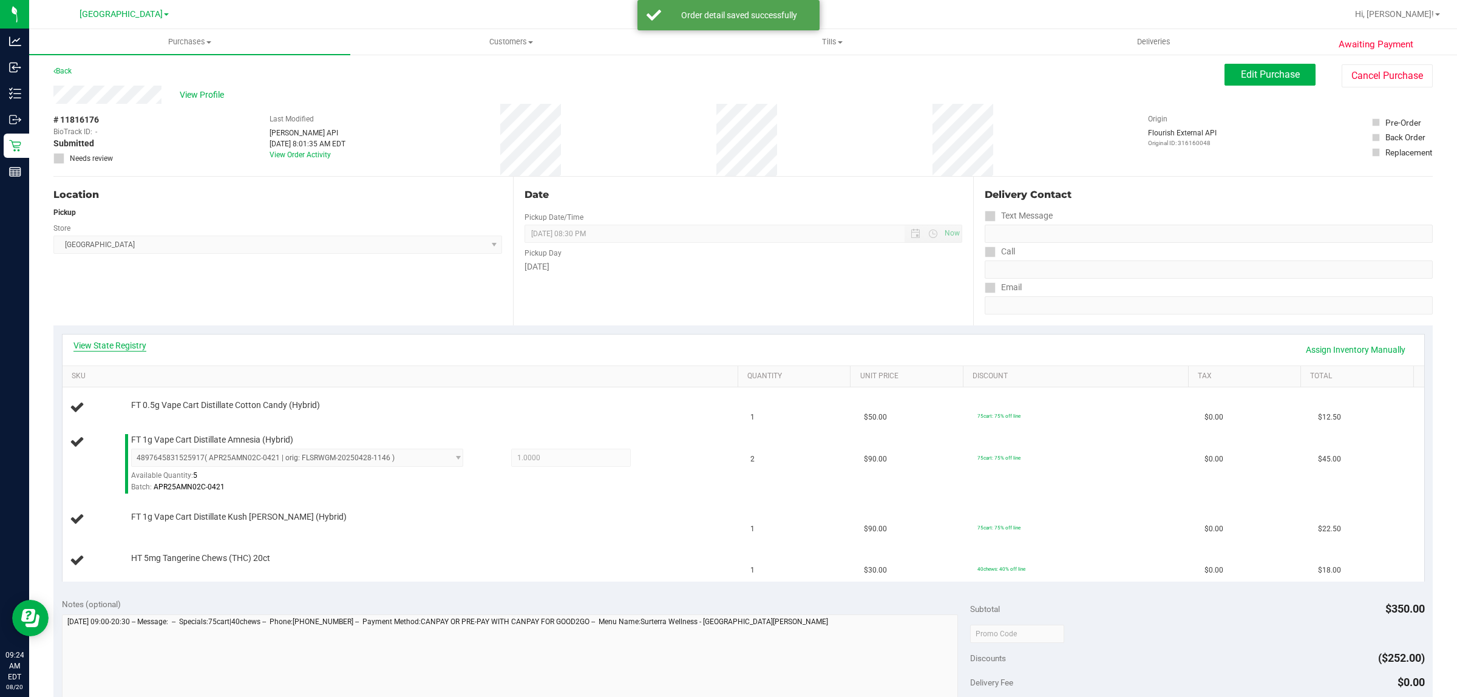
click at [131, 345] on link "View State Registry" at bounding box center [109, 345] width 73 height 12
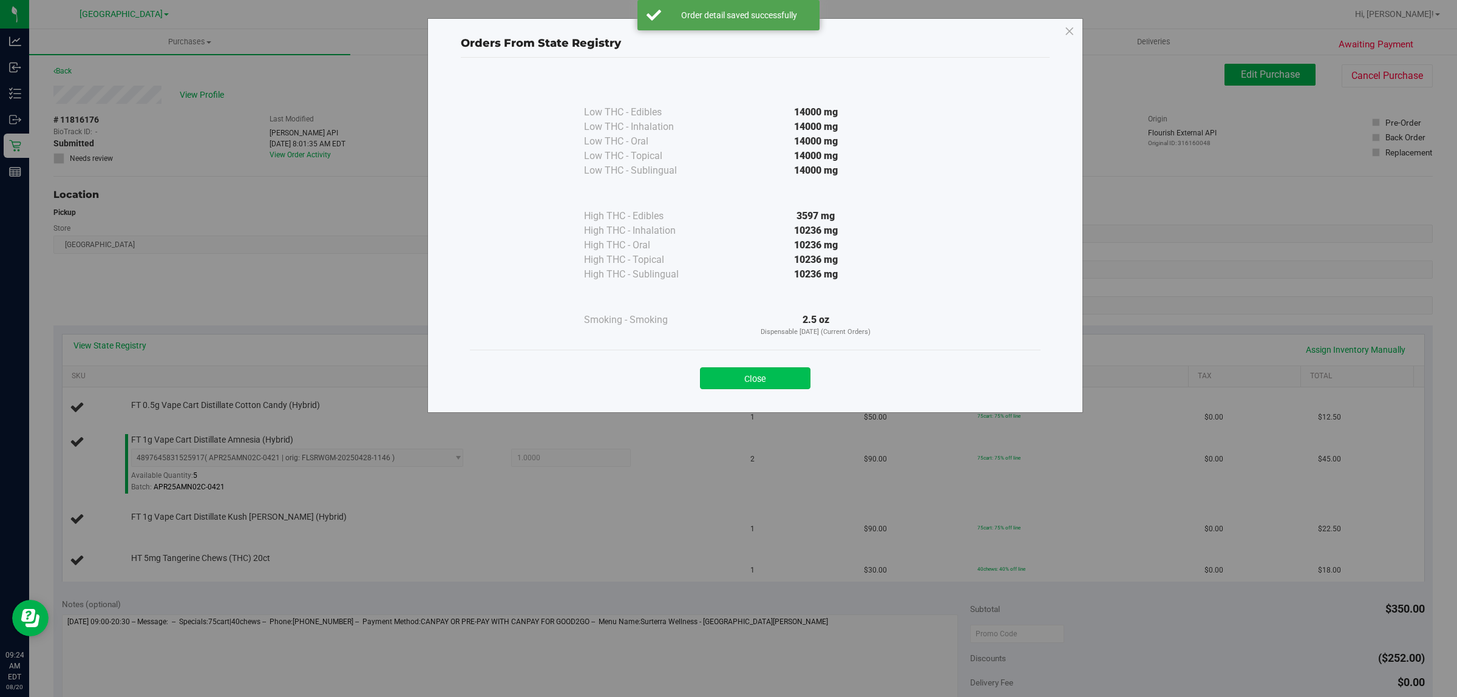
click at [744, 372] on button "Close" at bounding box center [755, 378] width 110 height 22
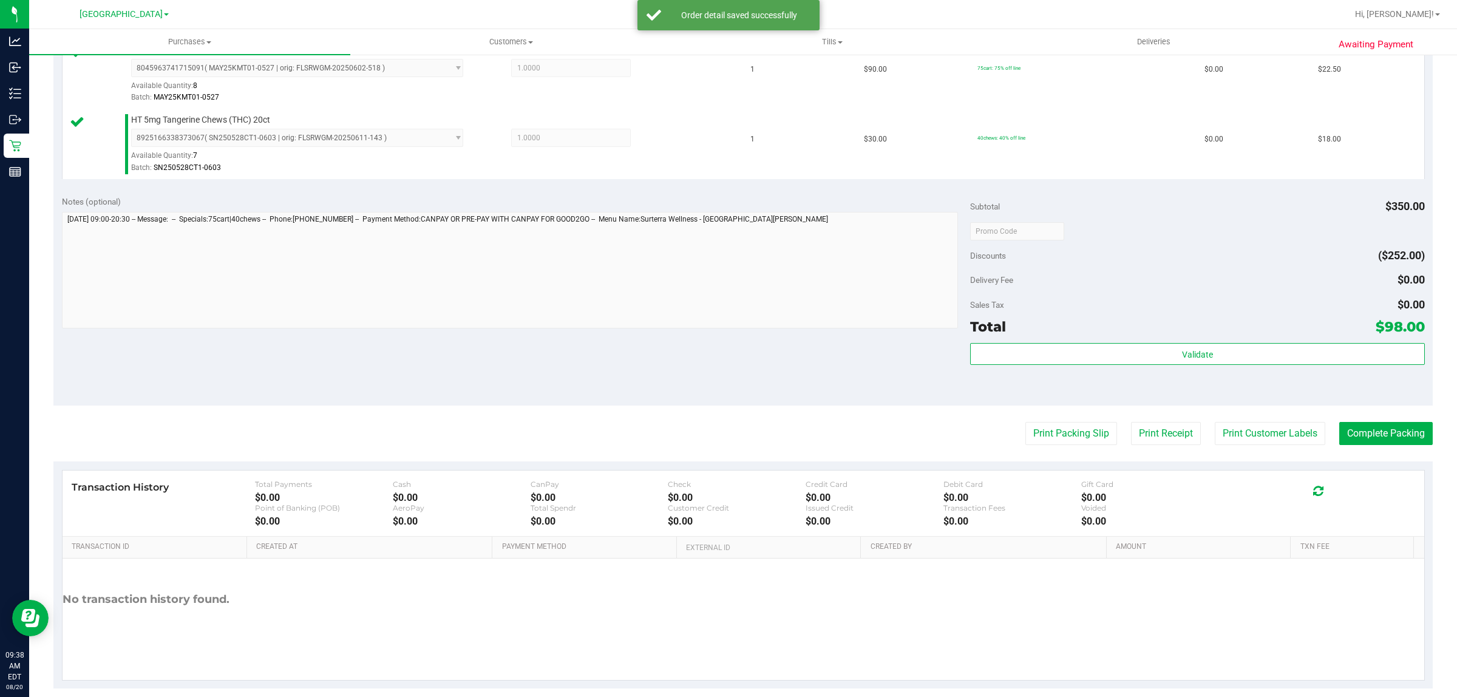
scroll to position [493, 0]
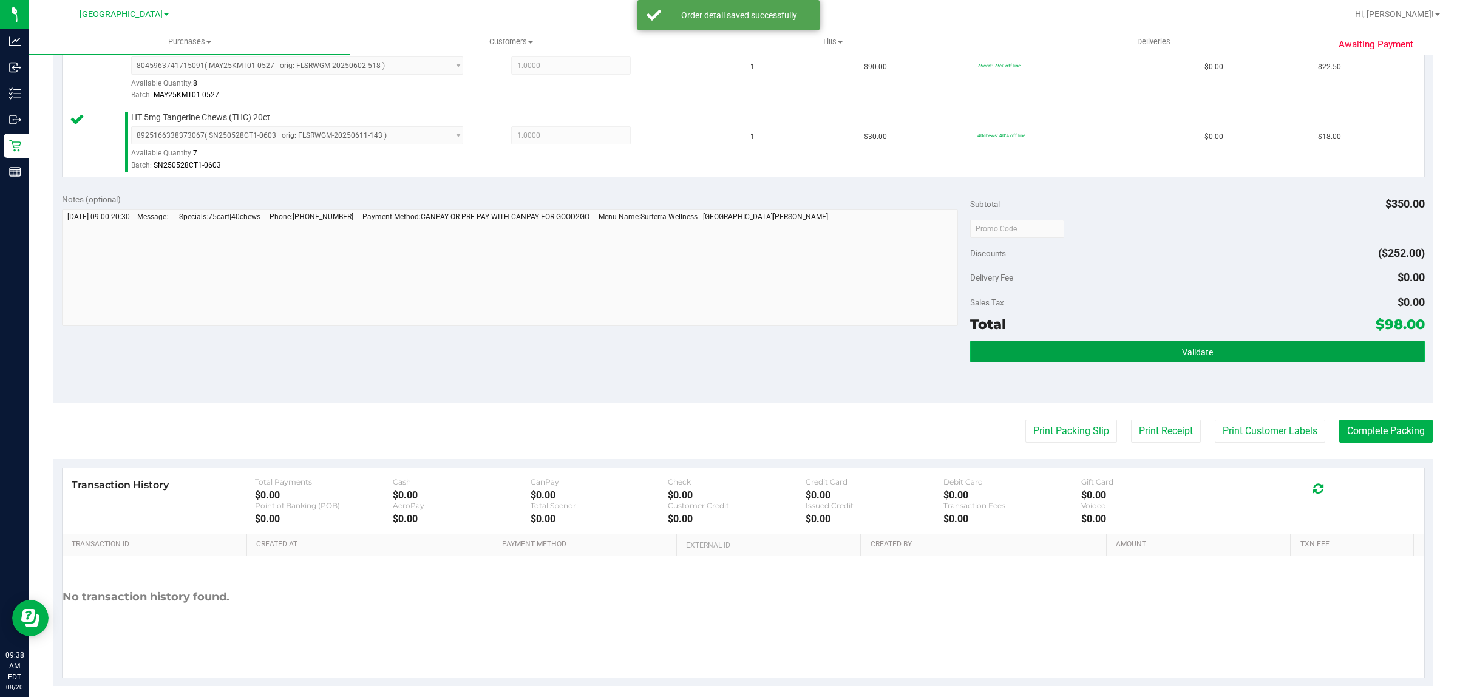
click at [1073, 346] on button "Validate" at bounding box center [1197, 352] width 454 height 22
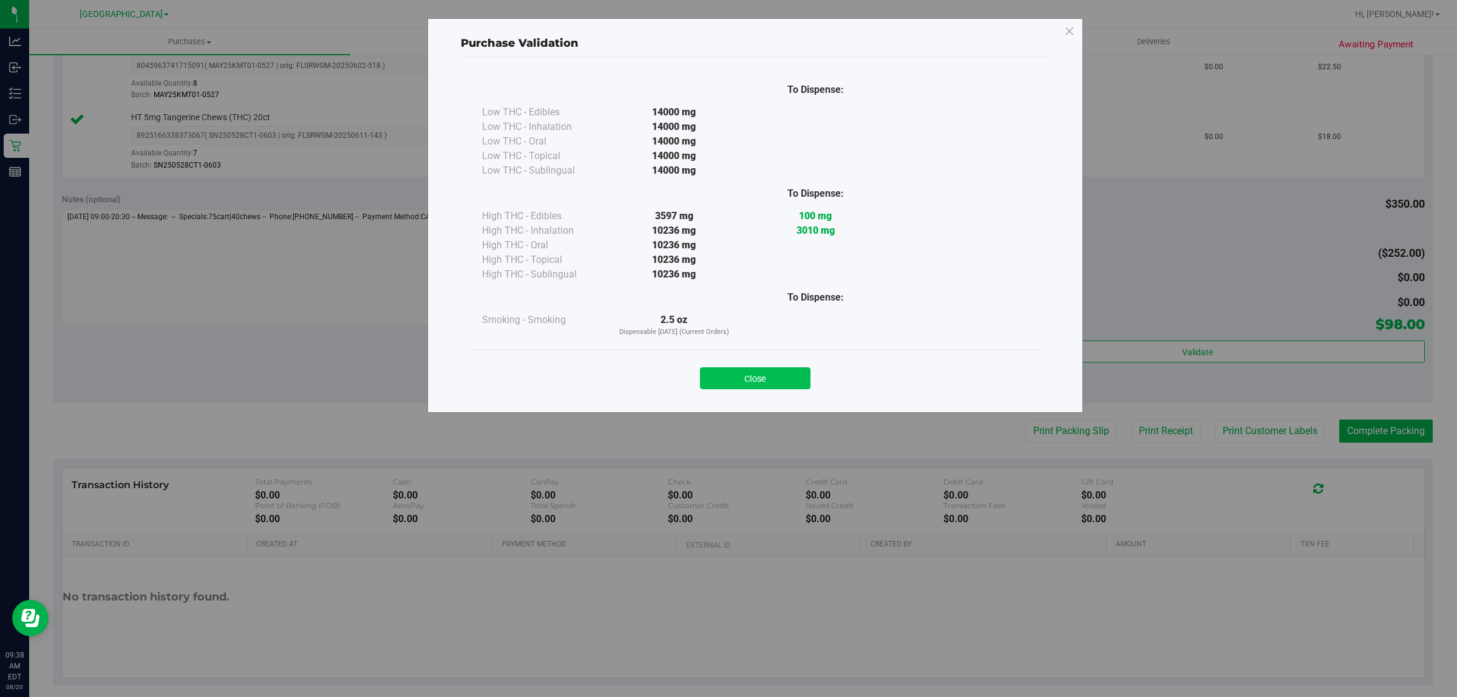
click at [747, 371] on button "Close" at bounding box center [755, 378] width 110 height 22
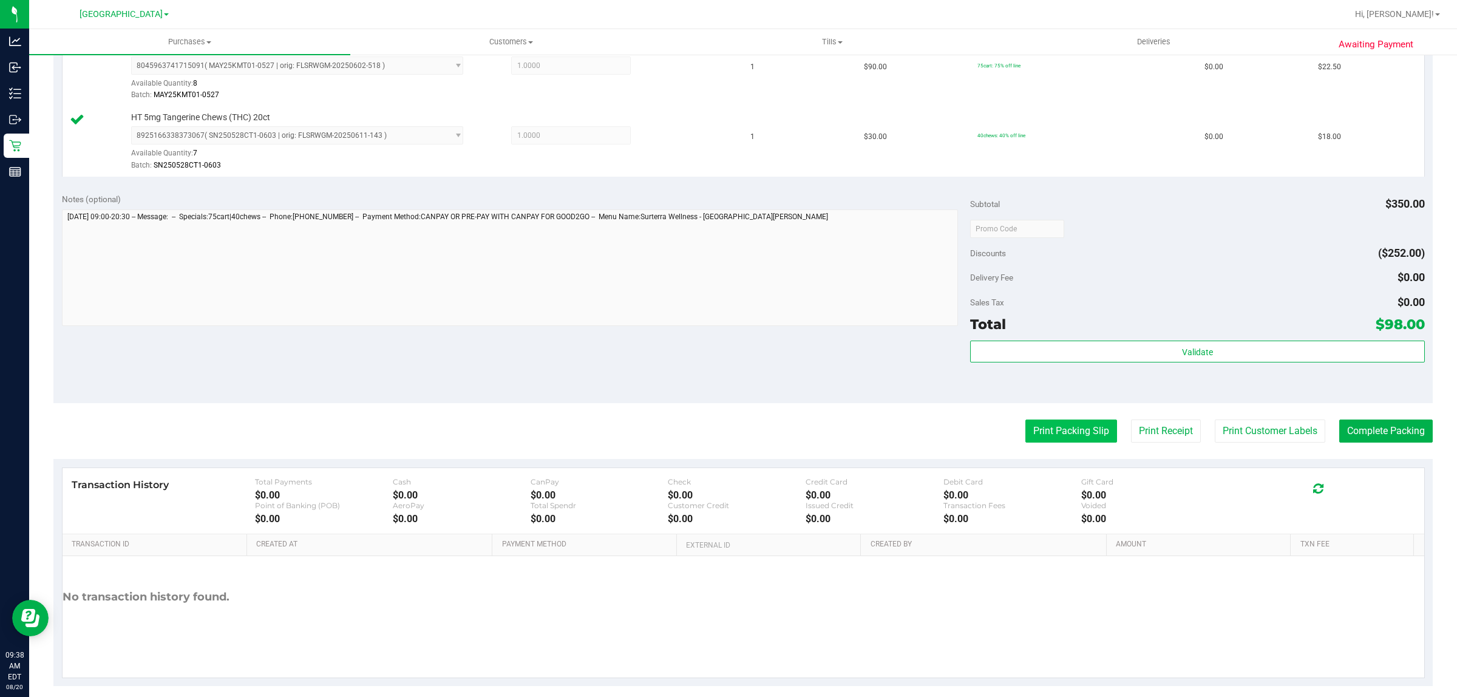
click at [1051, 442] on button "Print Packing Slip" at bounding box center [1071, 431] width 92 height 23
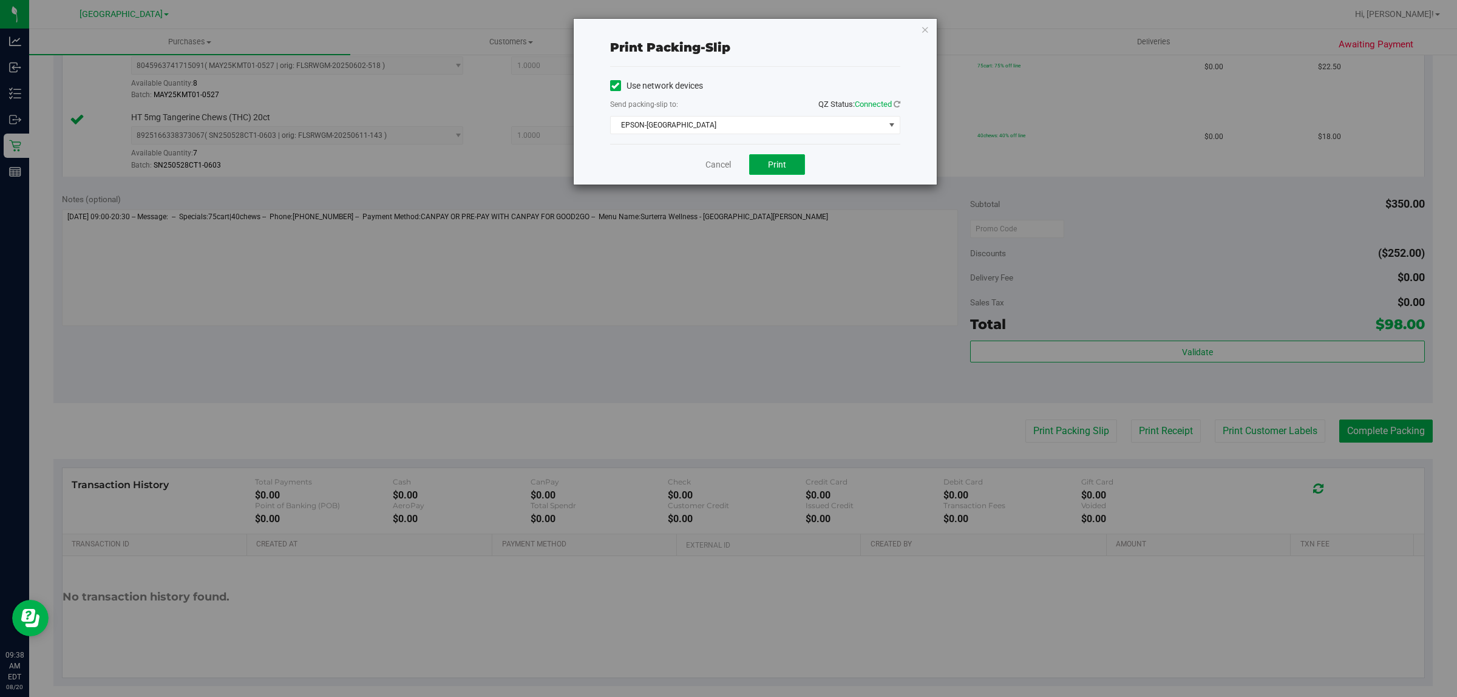
click at [783, 168] on span "Print" at bounding box center [777, 165] width 18 height 10
click at [712, 162] on link "Cancel" at bounding box center [717, 164] width 25 height 13
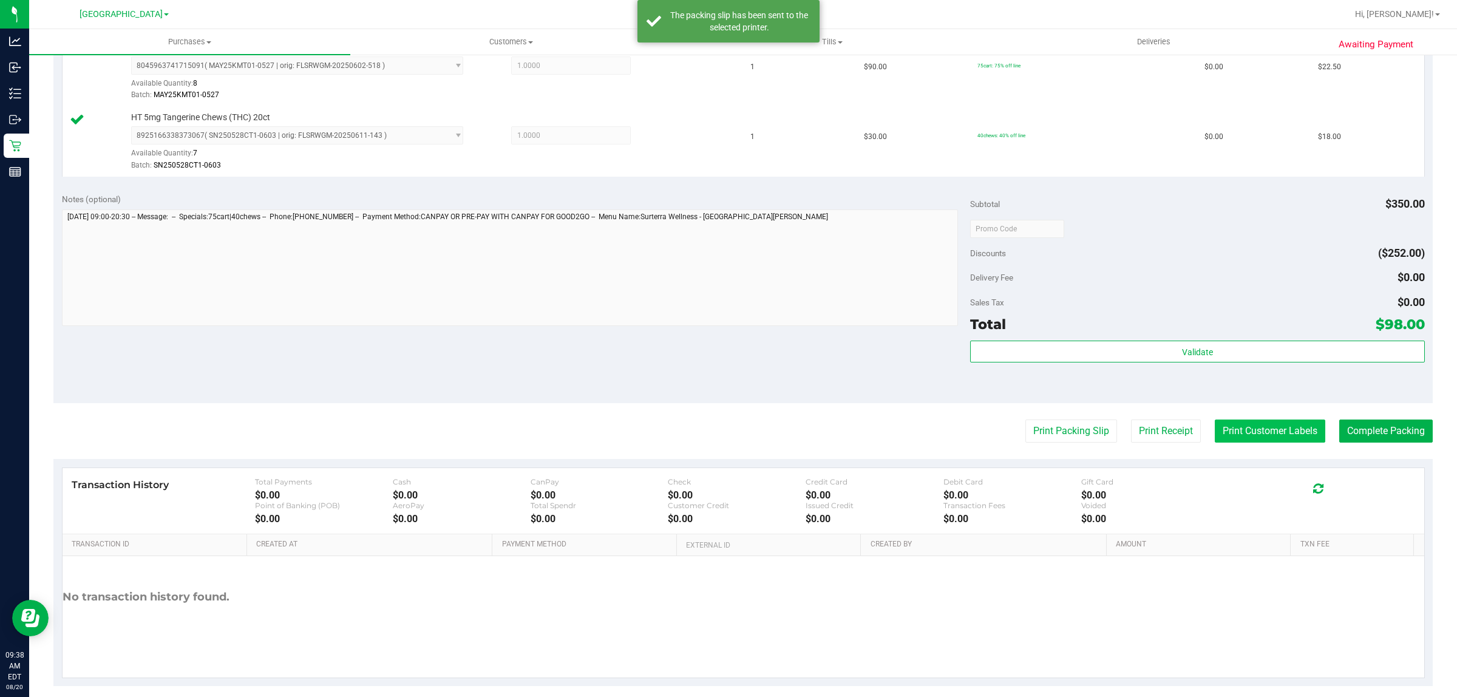
click at [1231, 435] on button "Print Customer Labels" at bounding box center [1270, 431] width 110 height 23
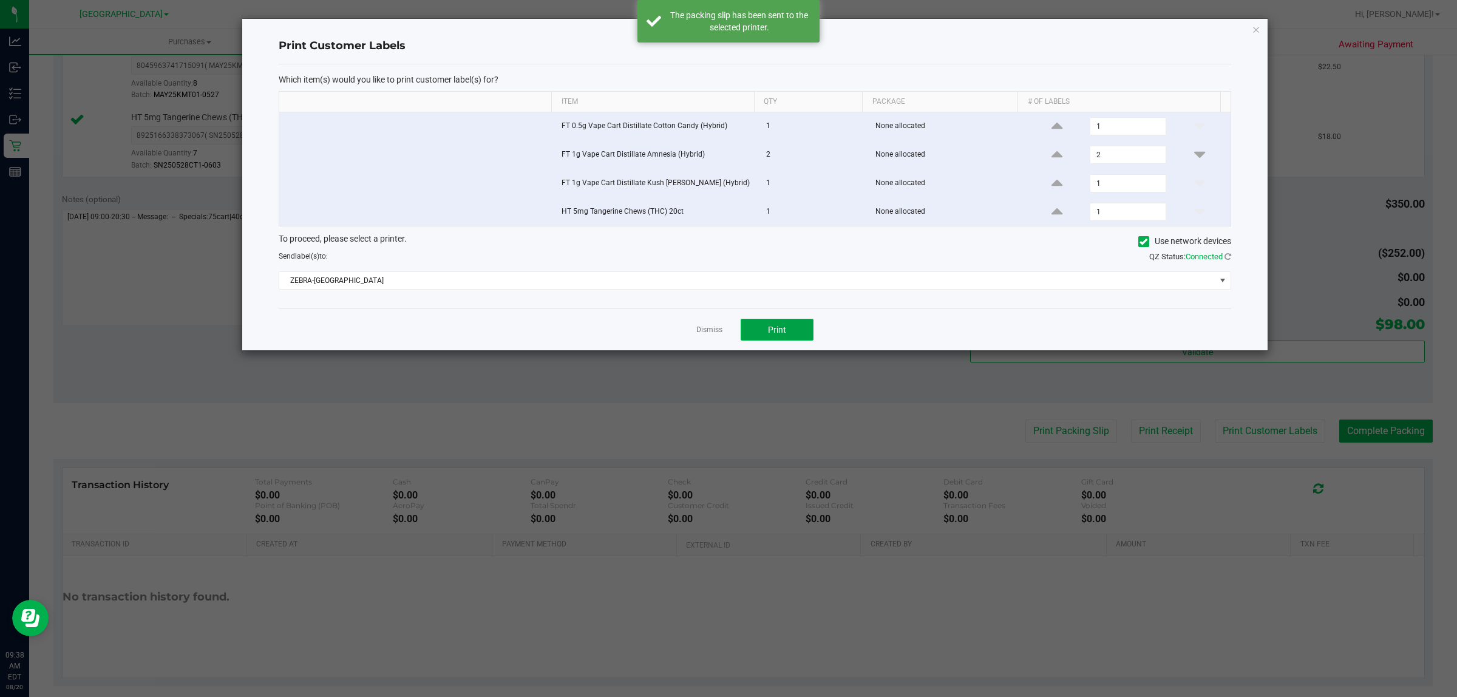
click at [761, 324] on button "Print" at bounding box center [777, 330] width 73 height 22
click at [699, 334] on link "Dismiss" at bounding box center [709, 330] width 26 height 10
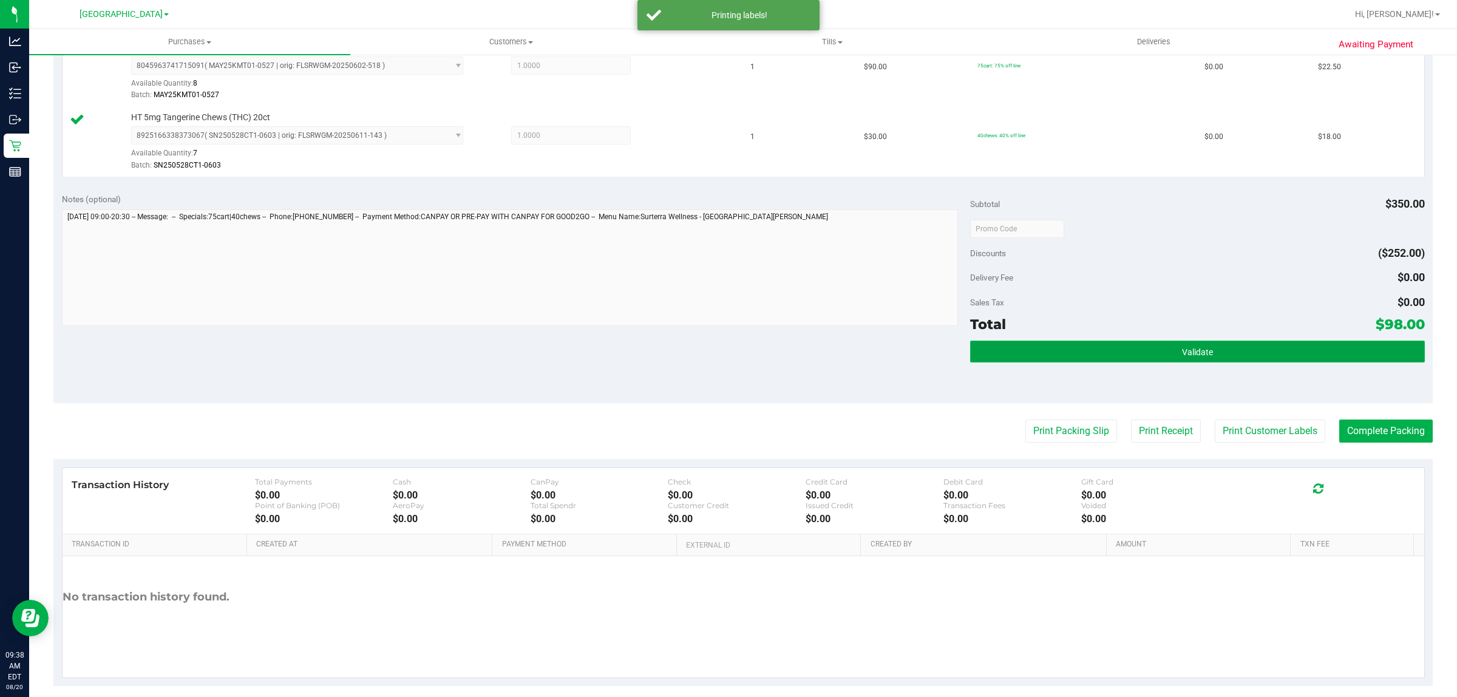
click at [1183, 352] on span "Validate" at bounding box center [1197, 352] width 31 height 10
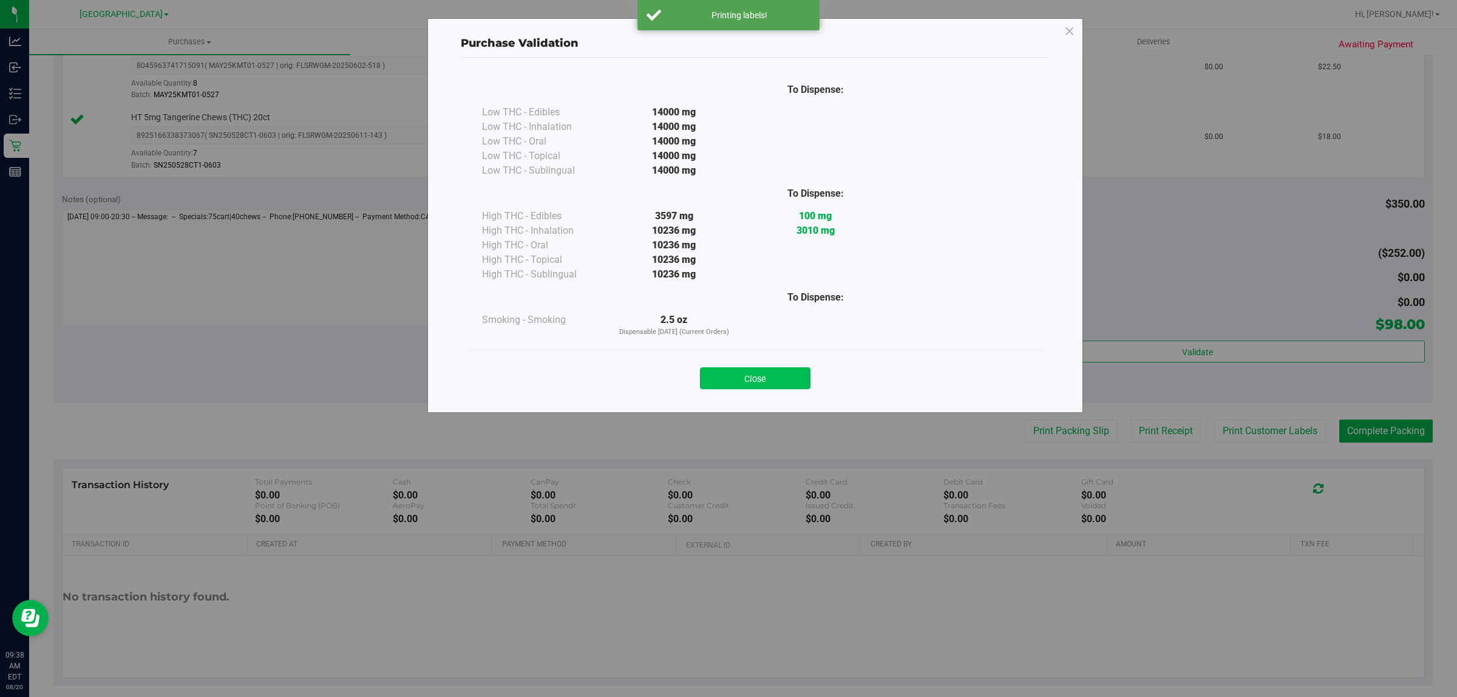
click at [760, 384] on button "Close" at bounding box center [755, 378] width 110 height 22
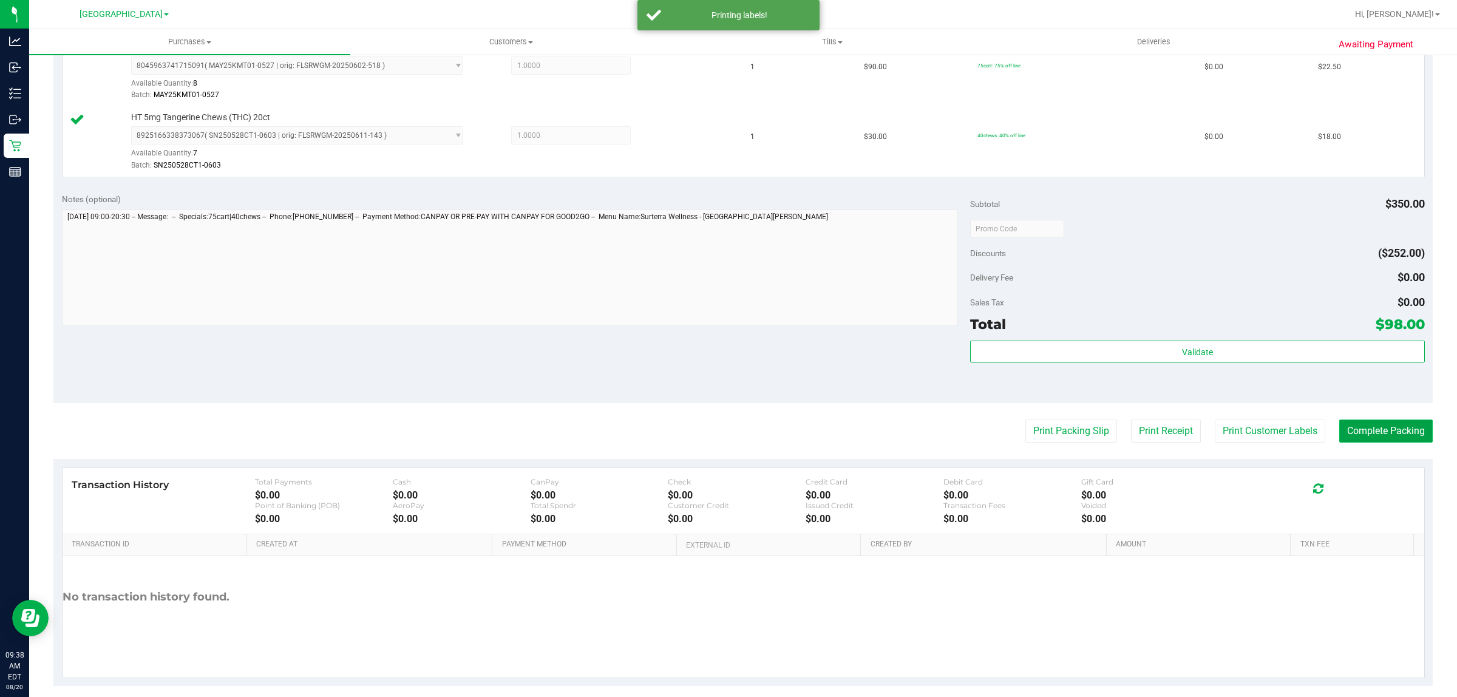
click at [1402, 432] on button "Complete Packing" at bounding box center [1385, 431] width 93 height 23
